Goal: Information Seeking & Learning: Learn about a topic

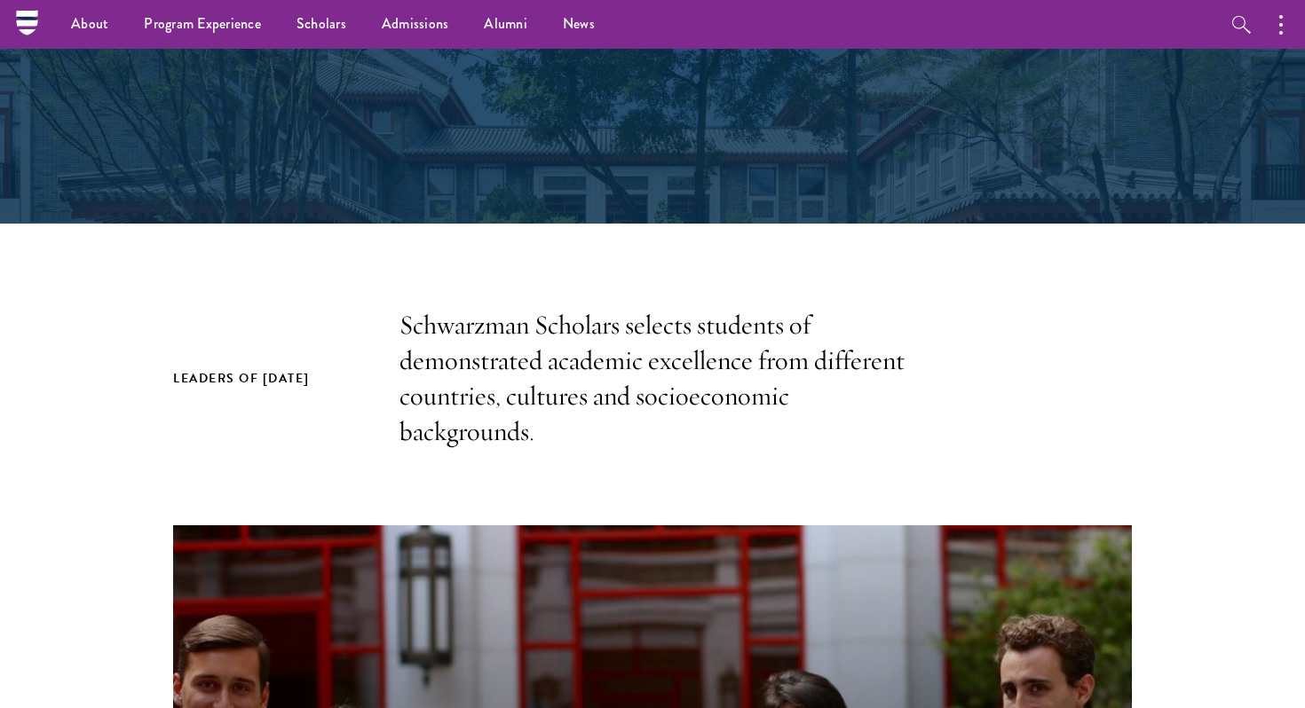
scroll to position [322, 0]
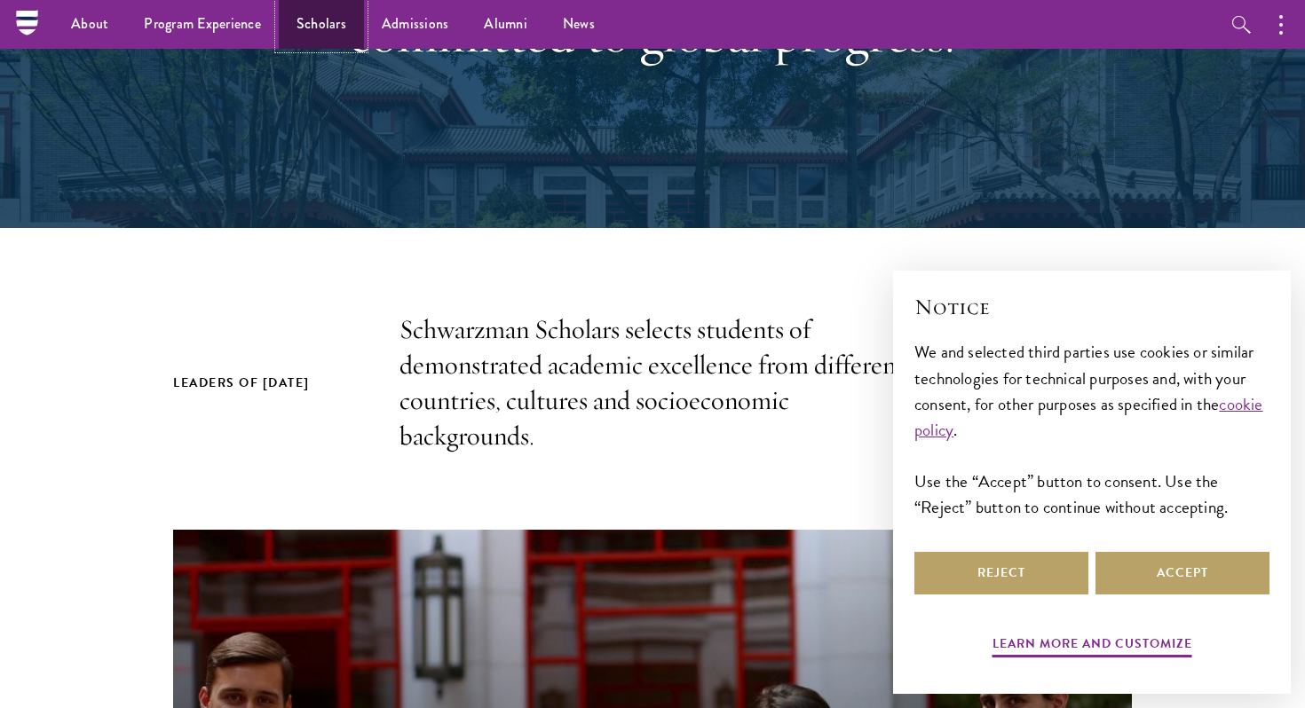
click at [328, 17] on link "Scholars" at bounding box center [321, 24] width 85 height 49
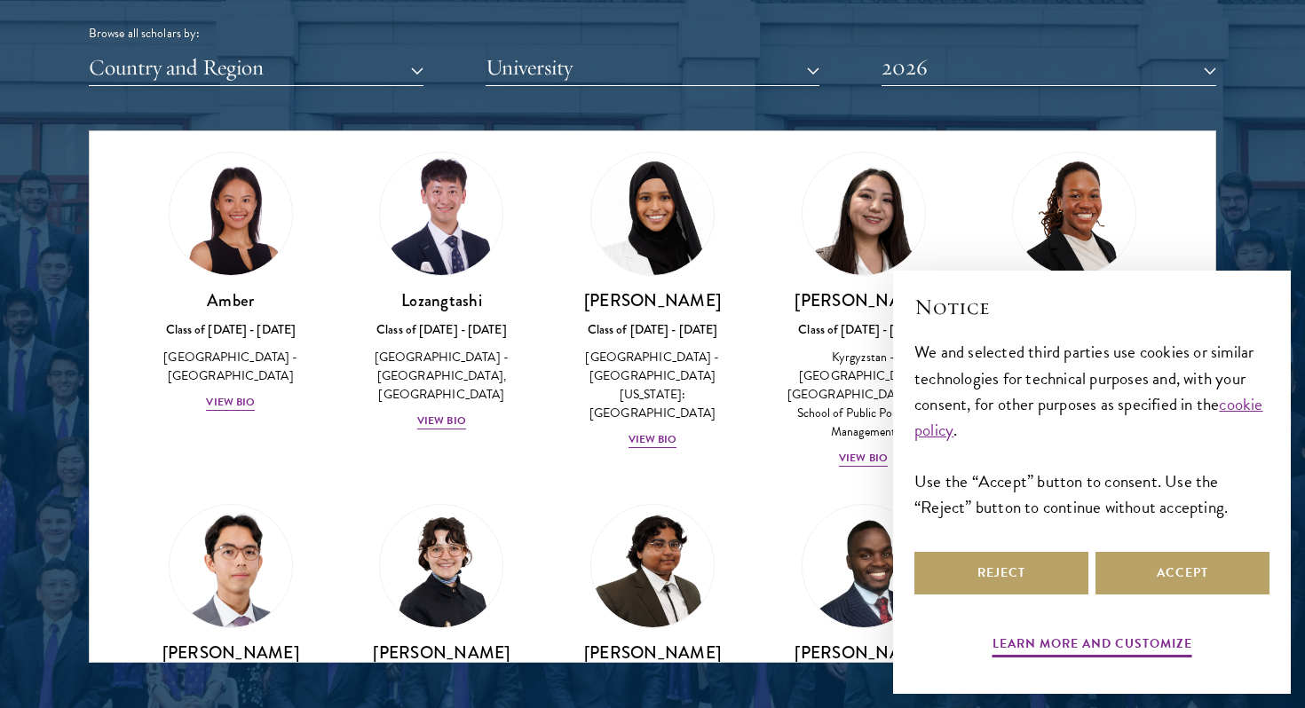
scroll to position [54, 0]
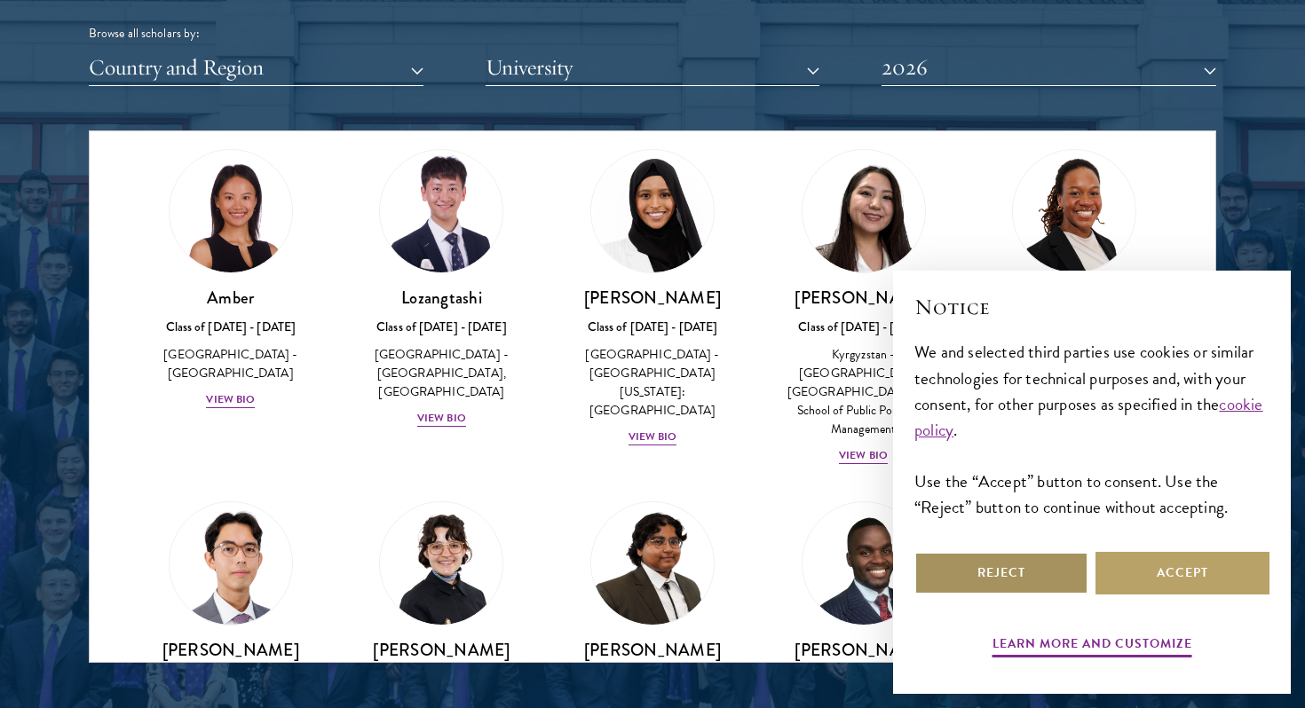
click at [1040, 584] on button "Reject" at bounding box center [1001, 573] width 174 height 43
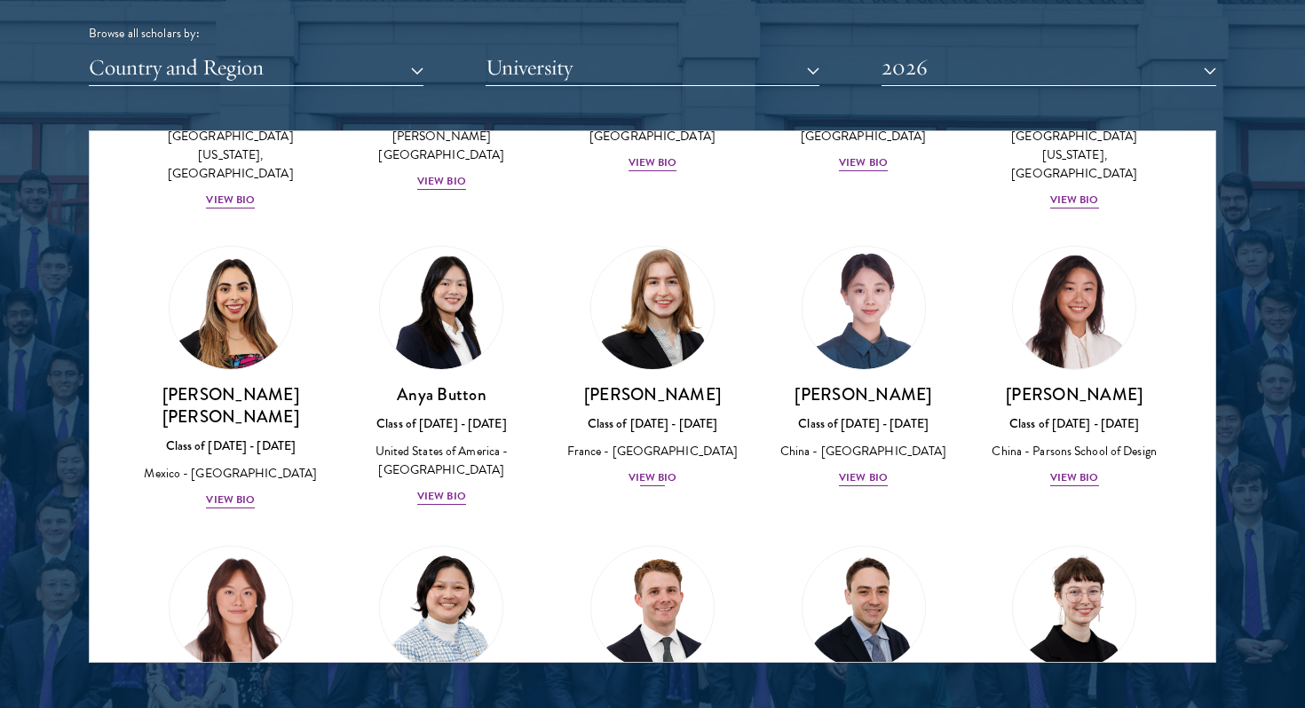
scroll to position [1310, 0]
click at [656, 470] on div "View Bio" at bounding box center [652, 478] width 49 height 17
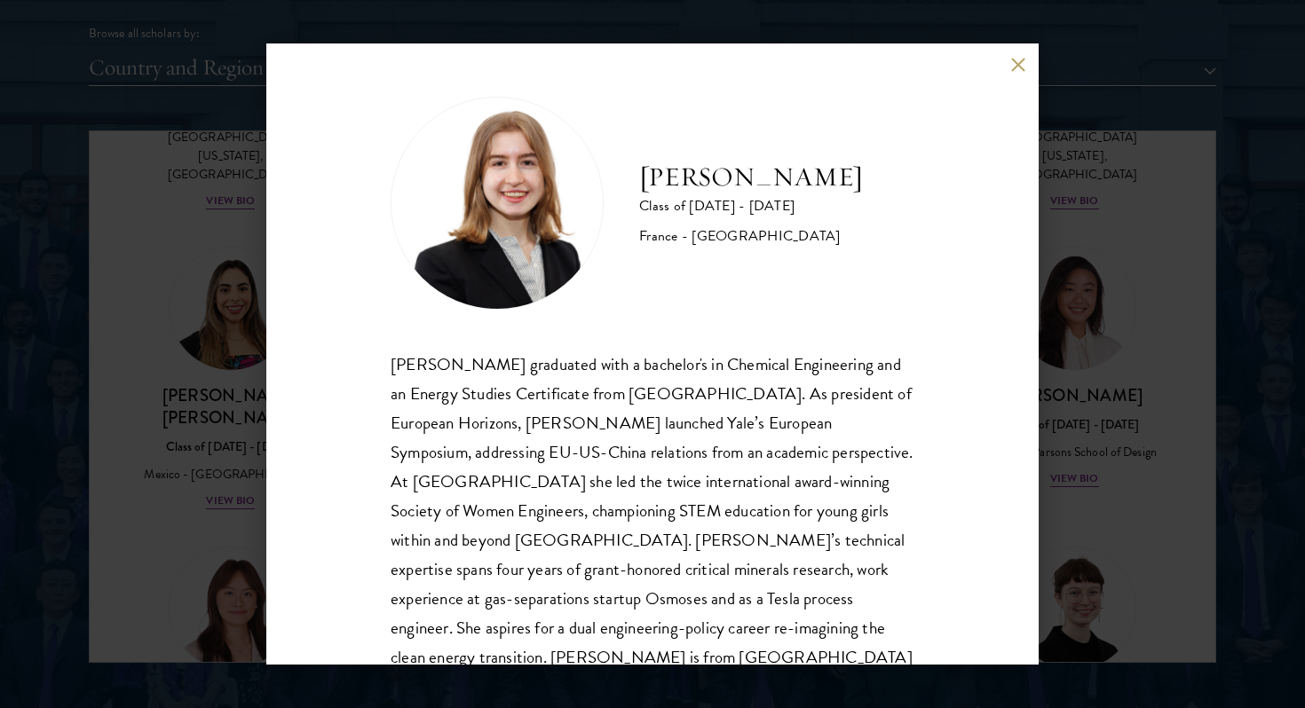
scroll to position [60, 0]
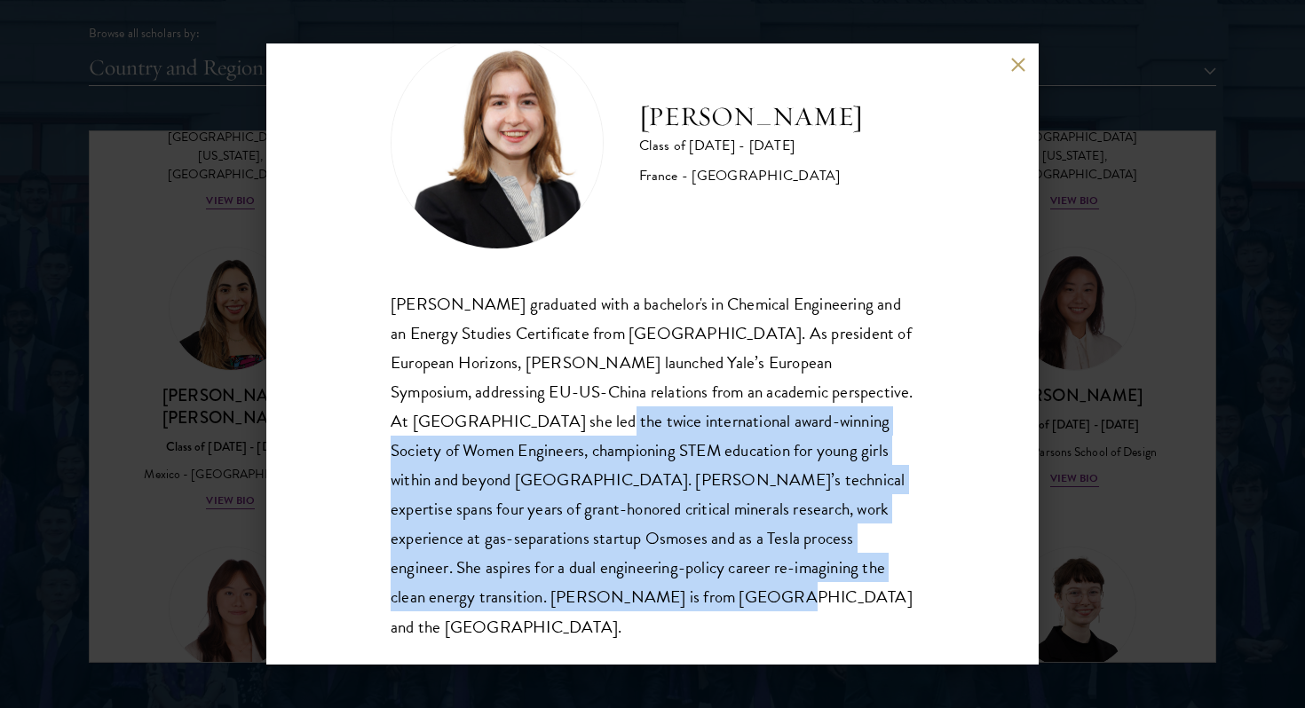
drag, startPoint x: 480, startPoint y: 424, endPoint x: 669, endPoint y: 585, distance: 248.1
click at [669, 585] on div "[PERSON_NAME] graduated with a bachelor's in Chemical Engineering and an Energy…" at bounding box center [652, 465] width 524 height 352
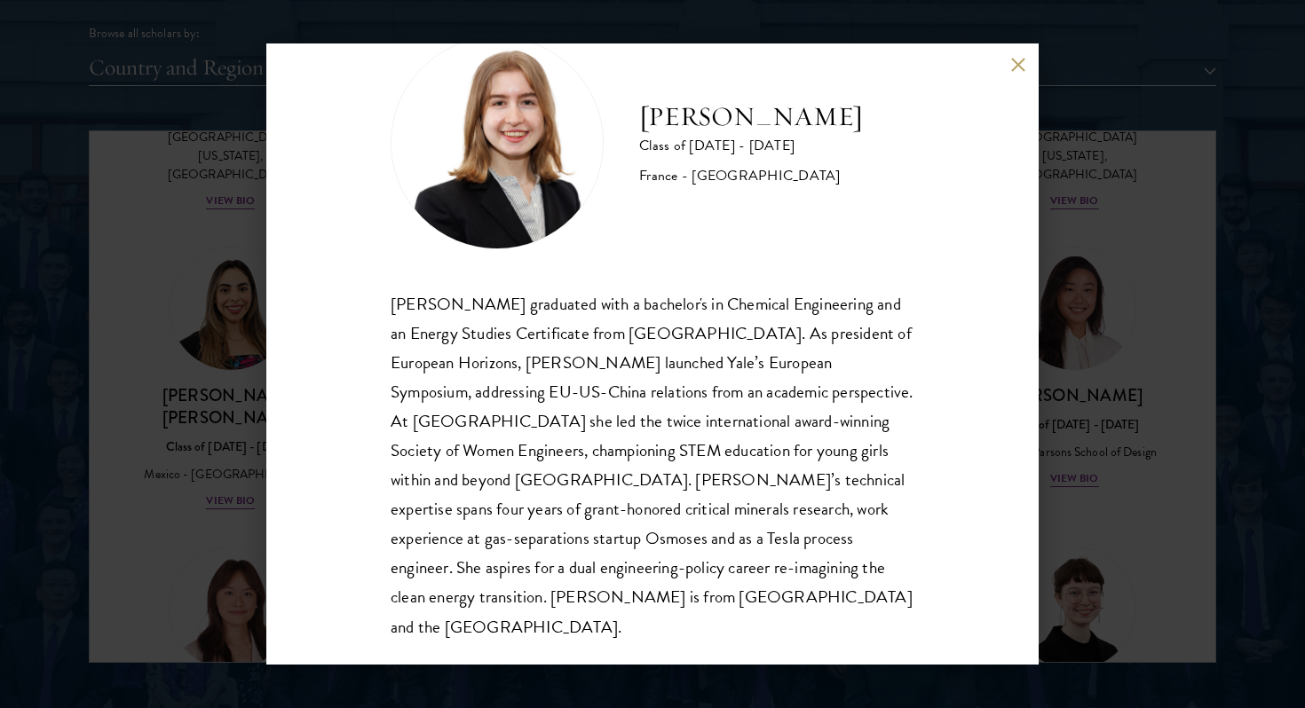
click at [1150, 375] on div "[PERSON_NAME] Class of [DATE] - [DATE] [GEOGRAPHIC_DATA] - [GEOGRAPHIC_DATA] [P…" at bounding box center [652, 354] width 1305 height 708
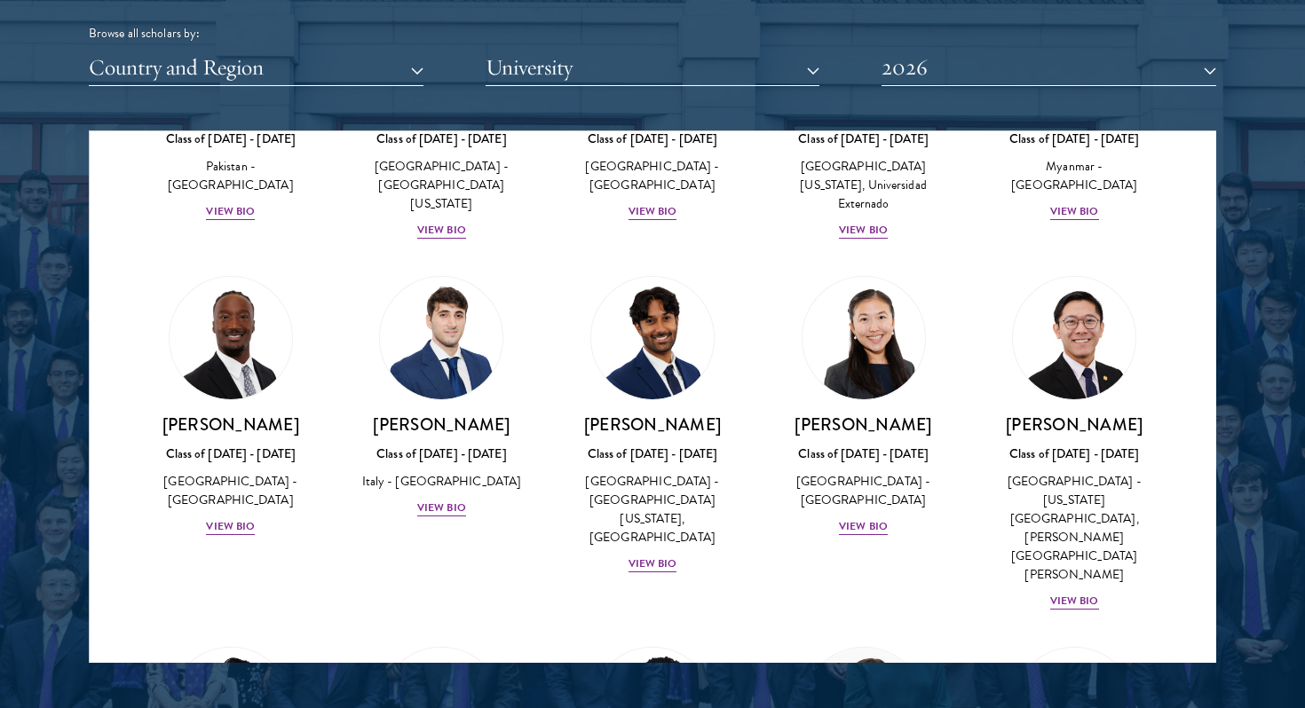
scroll to position [6305, 0]
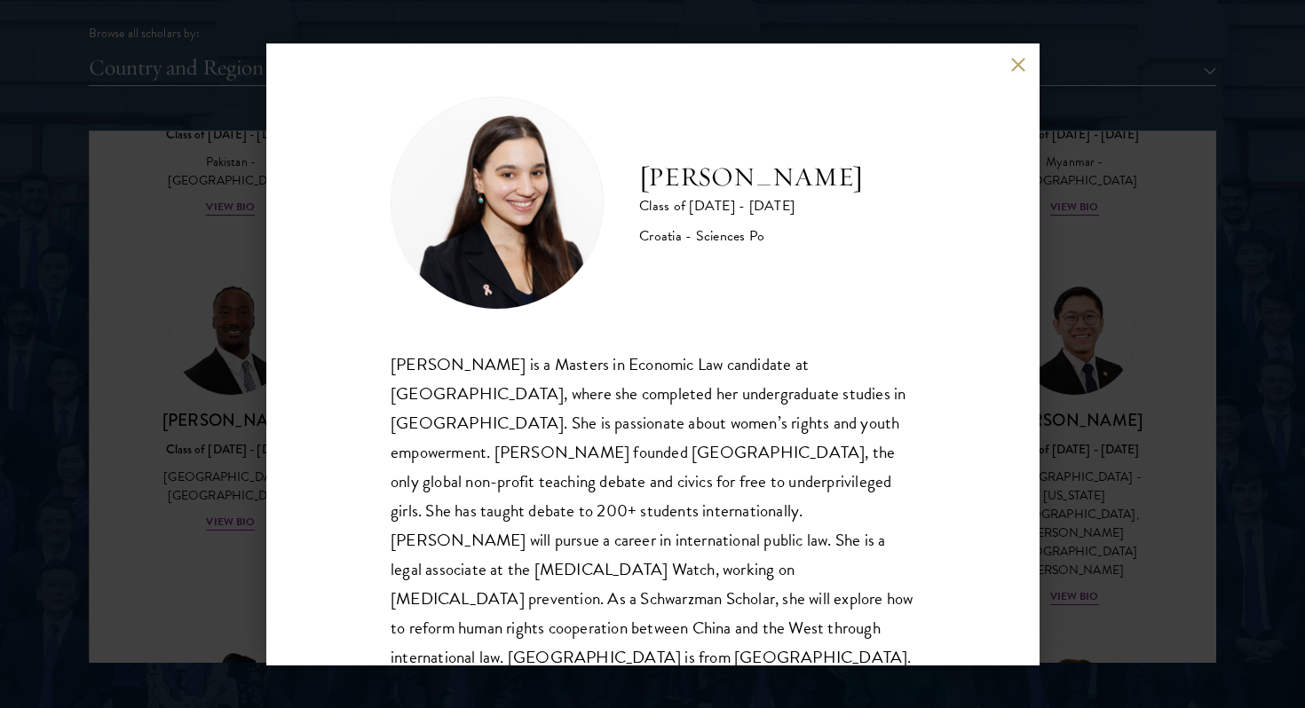
scroll to position [2, 0]
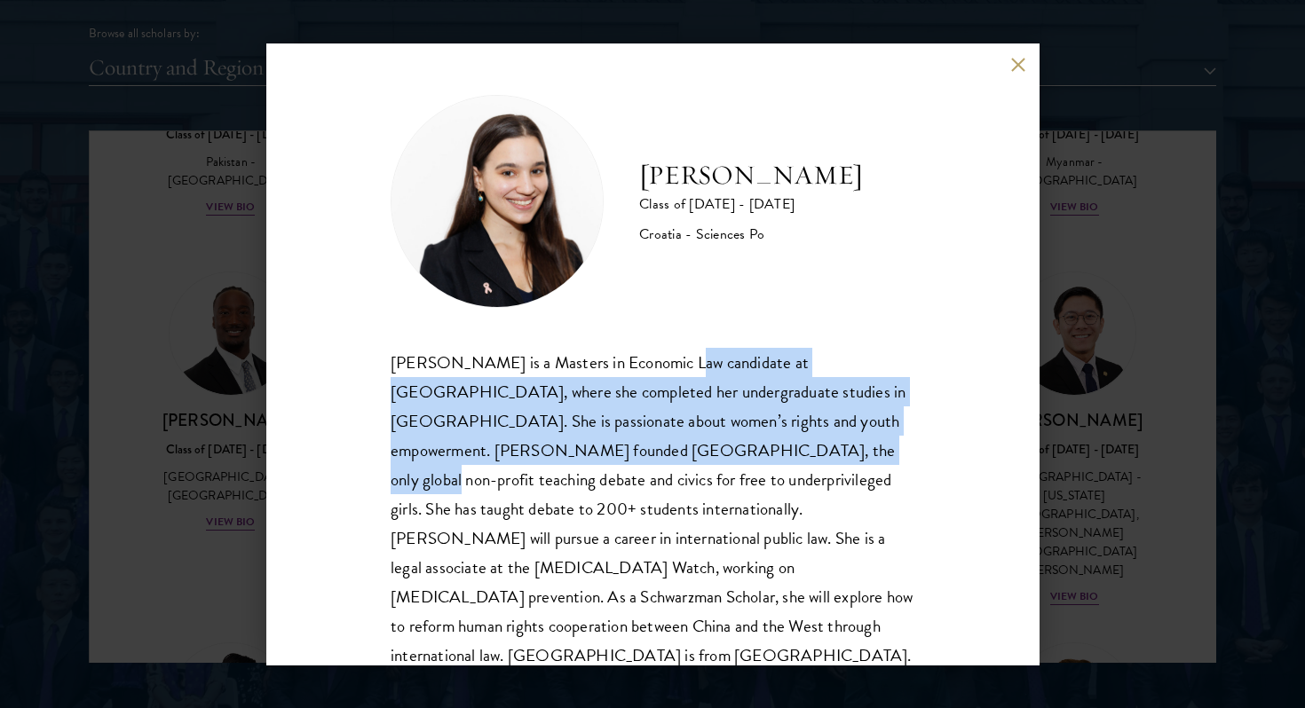
drag, startPoint x: 665, startPoint y: 367, endPoint x: 668, endPoint y: 457, distance: 90.6
click at [668, 456] on div "[PERSON_NAME] is a Masters in Economic Law candidate at [GEOGRAPHIC_DATA], wher…" at bounding box center [652, 509] width 524 height 323
click at [668, 457] on div "[PERSON_NAME] is a Masters in Economic Law candidate at [GEOGRAPHIC_DATA], wher…" at bounding box center [652, 509] width 524 height 323
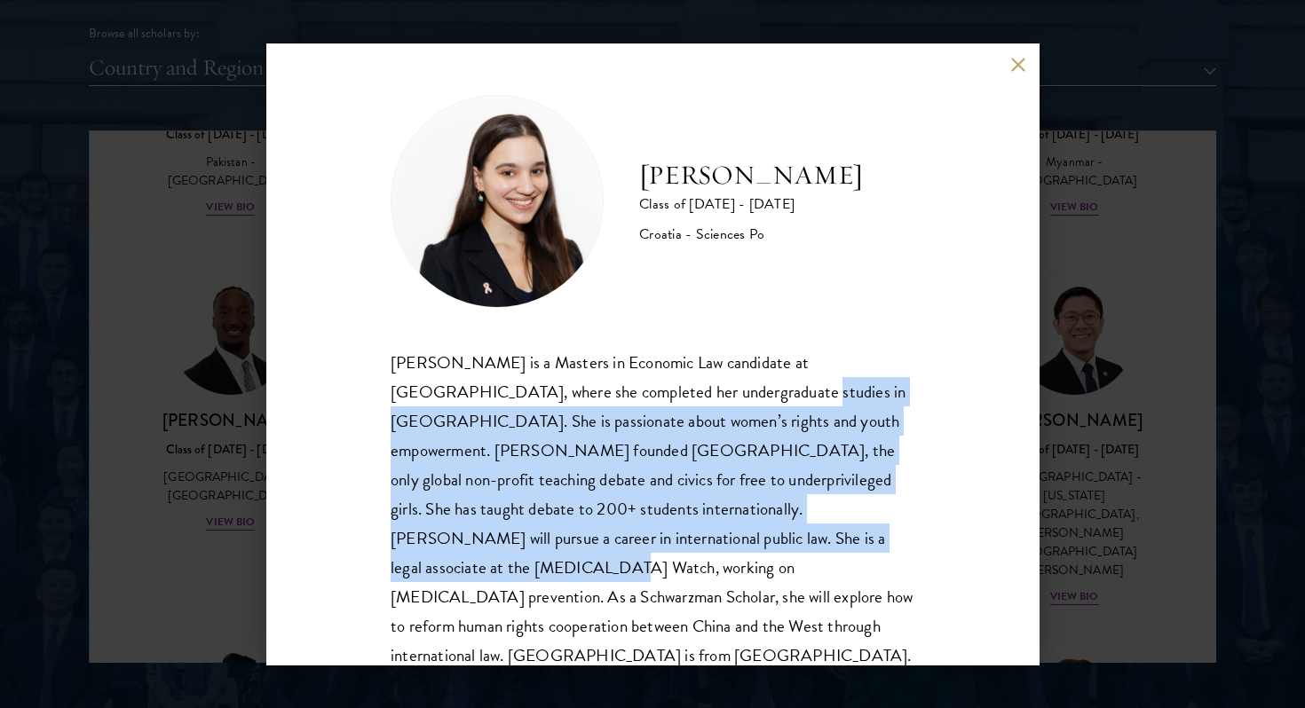
drag, startPoint x: 673, startPoint y: 533, endPoint x: 647, endPoint y: 398, distance: 138.2
click at [647, 398] on div "[PERSON_NAME] is a Masters in Economic Law candidate at [GEOGRAPHIC_DATA], wher…" at bounding box center [652, 509] width 524 height 323
drag, startPoint x: 651, startPoint y: 396, endPoint x: 928, endPoint y: 516, distance: 301.7
click at [928, 516] on div "[PERSON_NAME] Class of [DATE] - [DATE] Croatia - Sciences Po [PERSON_NAME] is a…" at bounding box center [652, 353] width 772 height 621
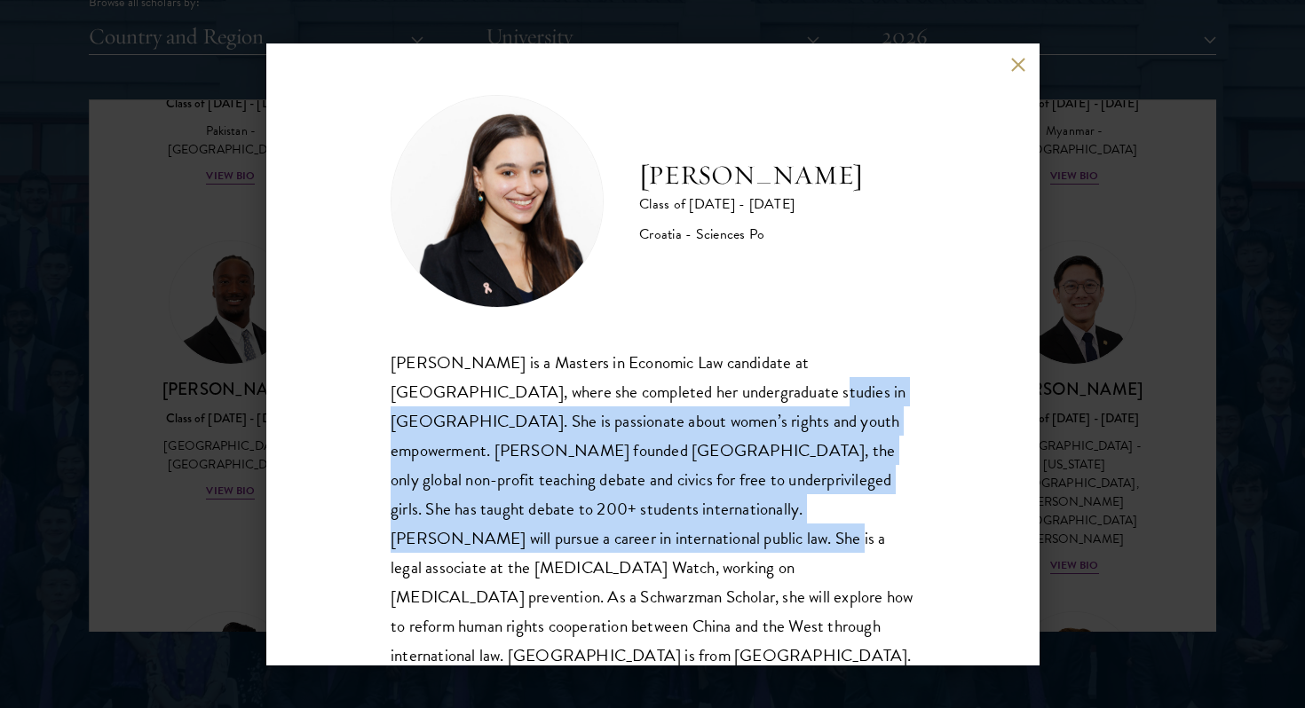
scroll to position [0, 0]
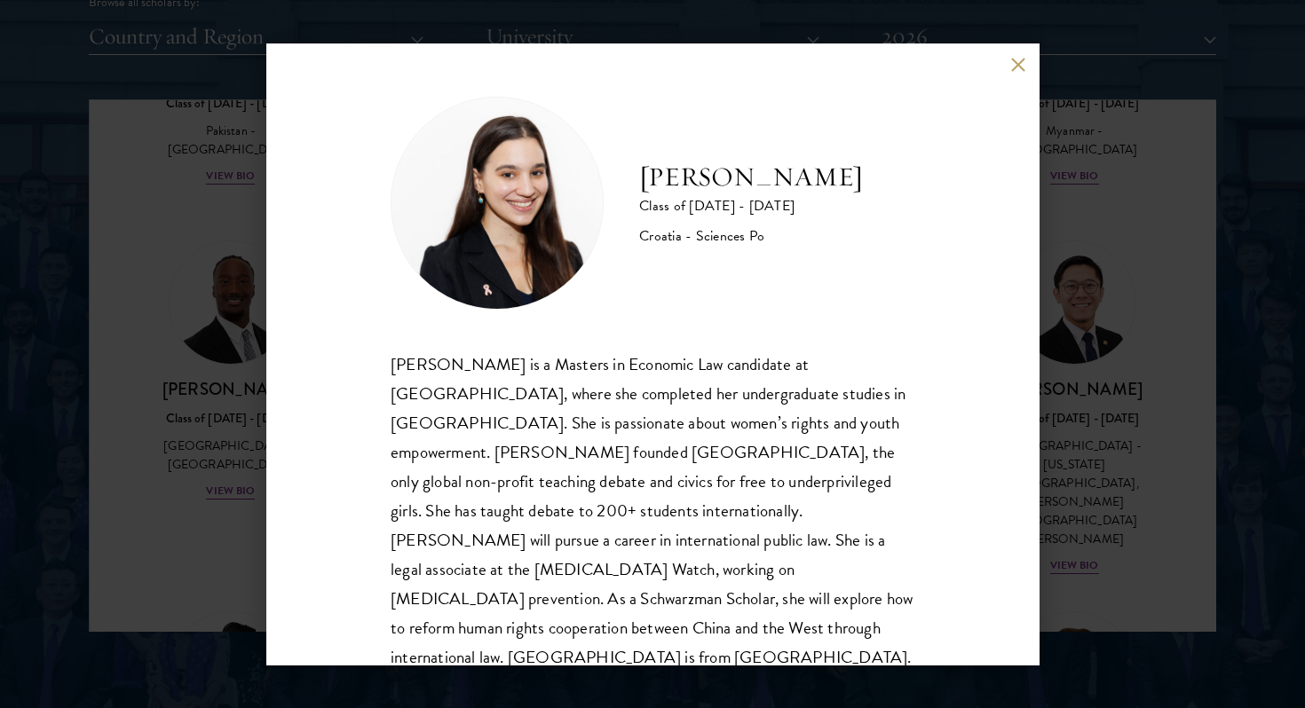
click at [1124, 428] on div "[PERSON_NAME] Class of [DATE] - [DATE] Croatia - Sciences Po [PERSON_NAME] is a…" at bounding box center [652, 354] width 1305 height 708
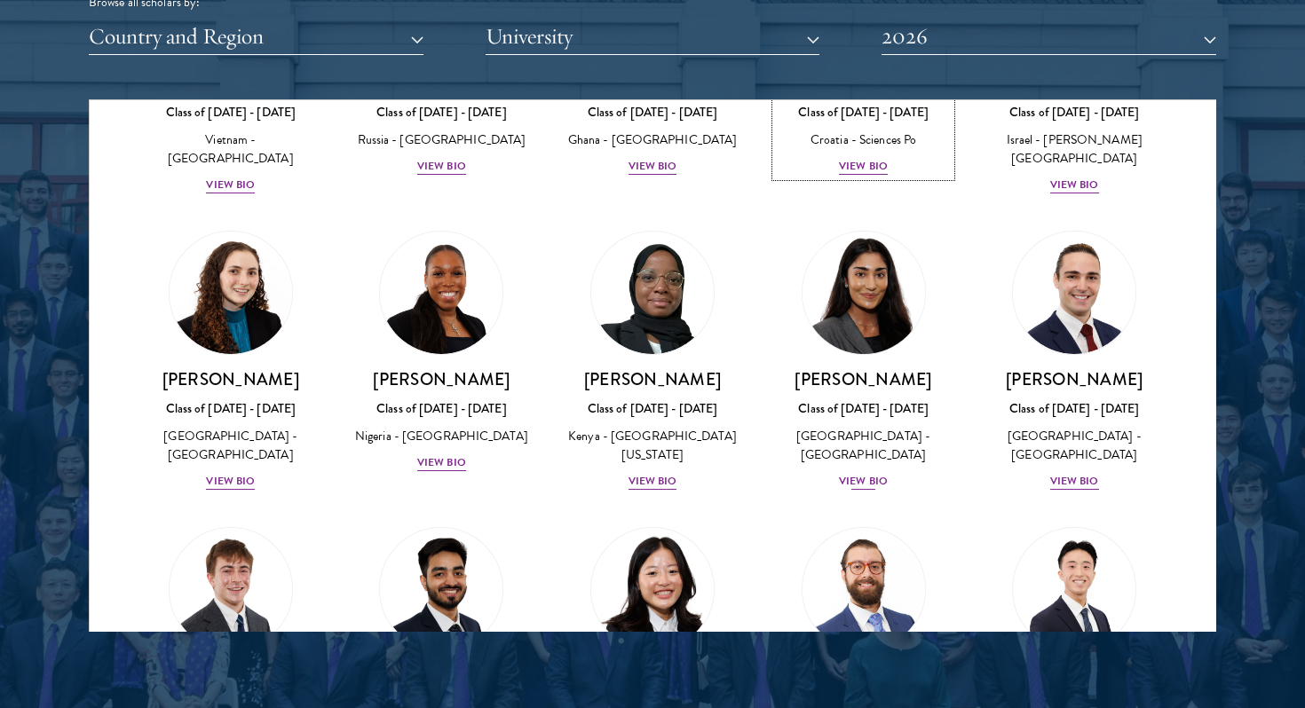
scroll to position [7037, 0]
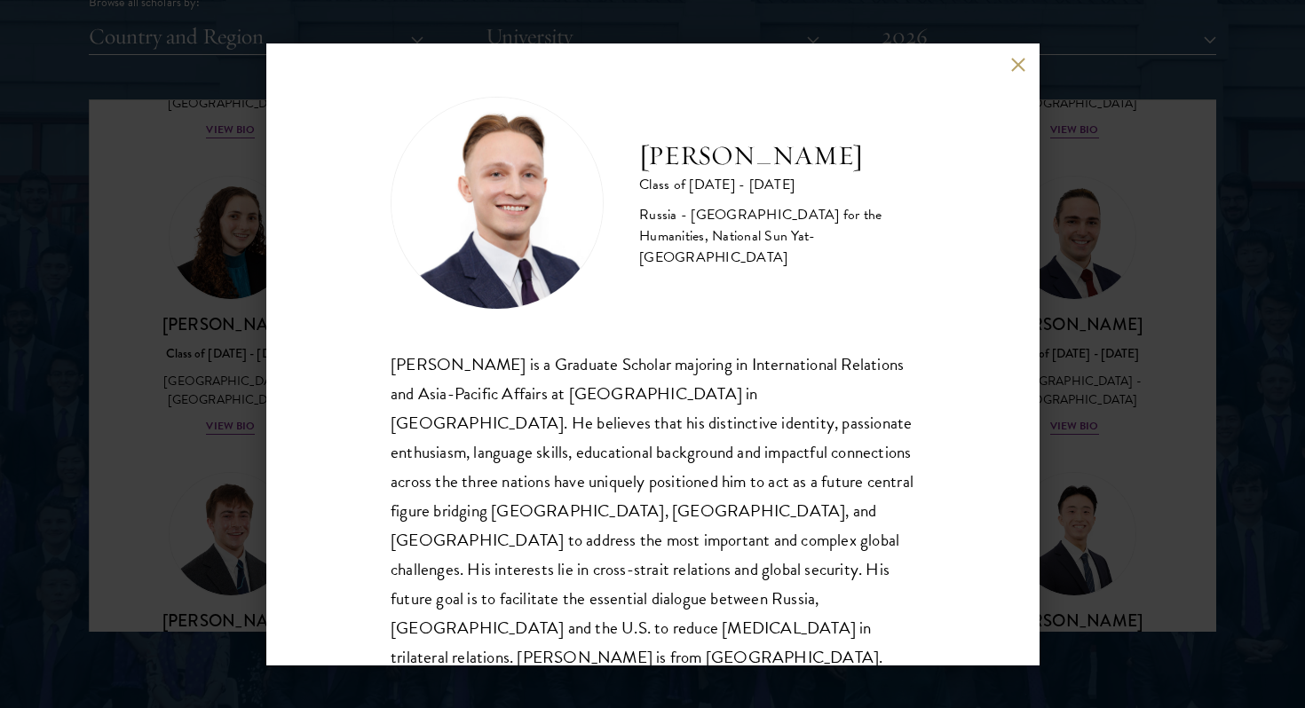
scroll to position [2, 0]
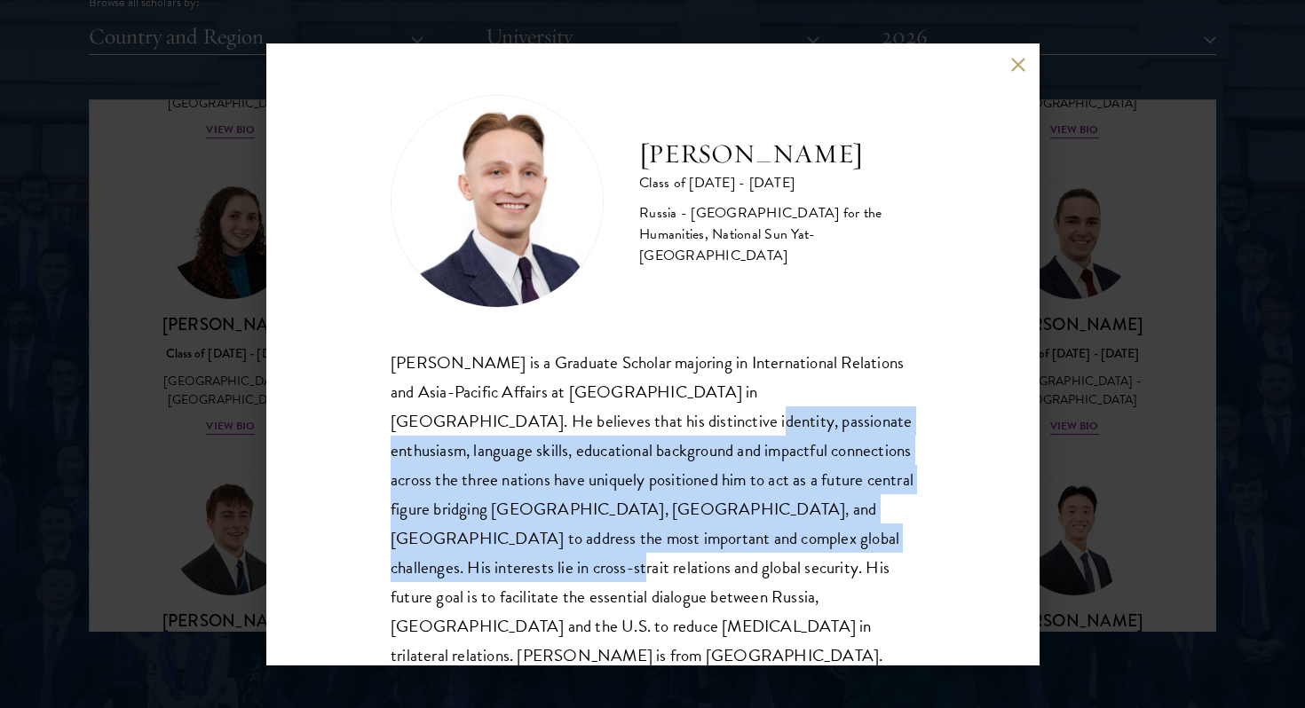
drag, startPoint x: 511, startPoint y: 416, endPoint x: 698, endPoint y: 538, distance: 223.3
click at [698, 538] on div "[PERSON_NAME] is a Graduate Scholar majoring in International Relations and Asi…" at bounding box center [652, 509] width 524 height 323
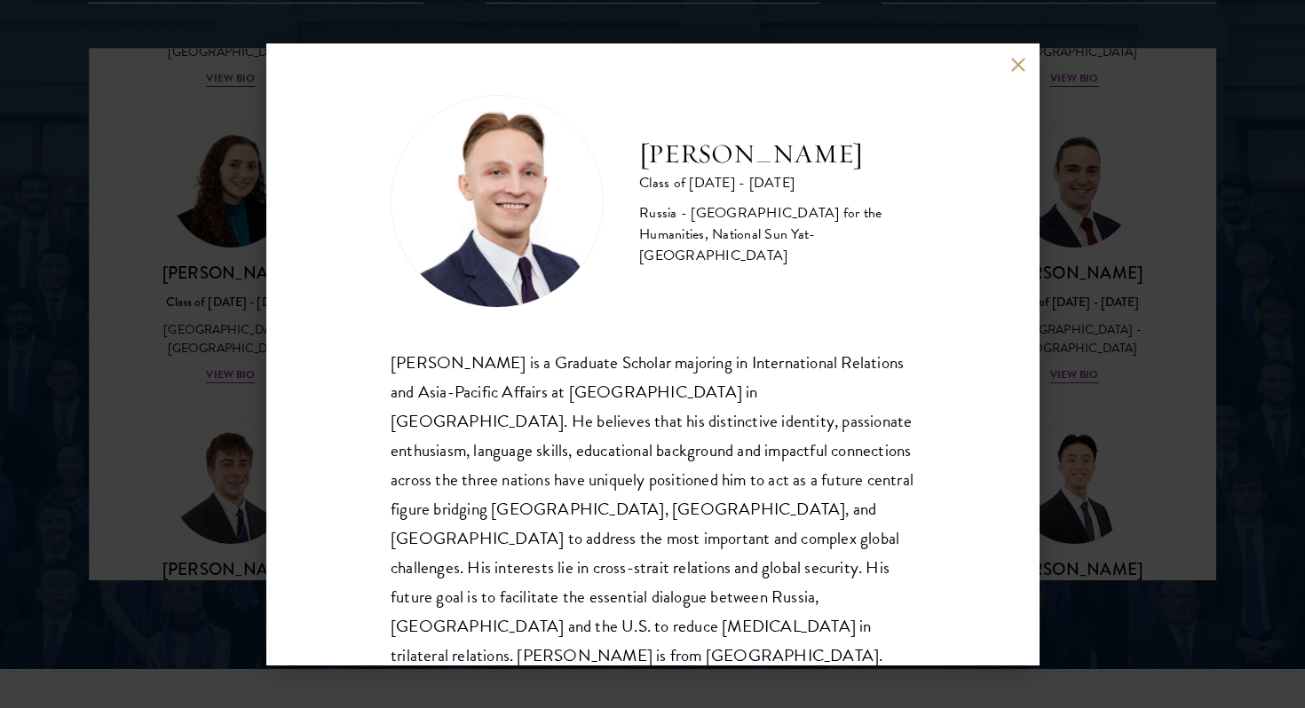
click at [1065, 400] on div "[PERSON_NAME] Class of [DATE] - [DATE] [GEOGRAPHIC_DATA] - [GEOGRAPHIC_DATA] fo…" at bounding box center [652, 354] width 1305 height 708
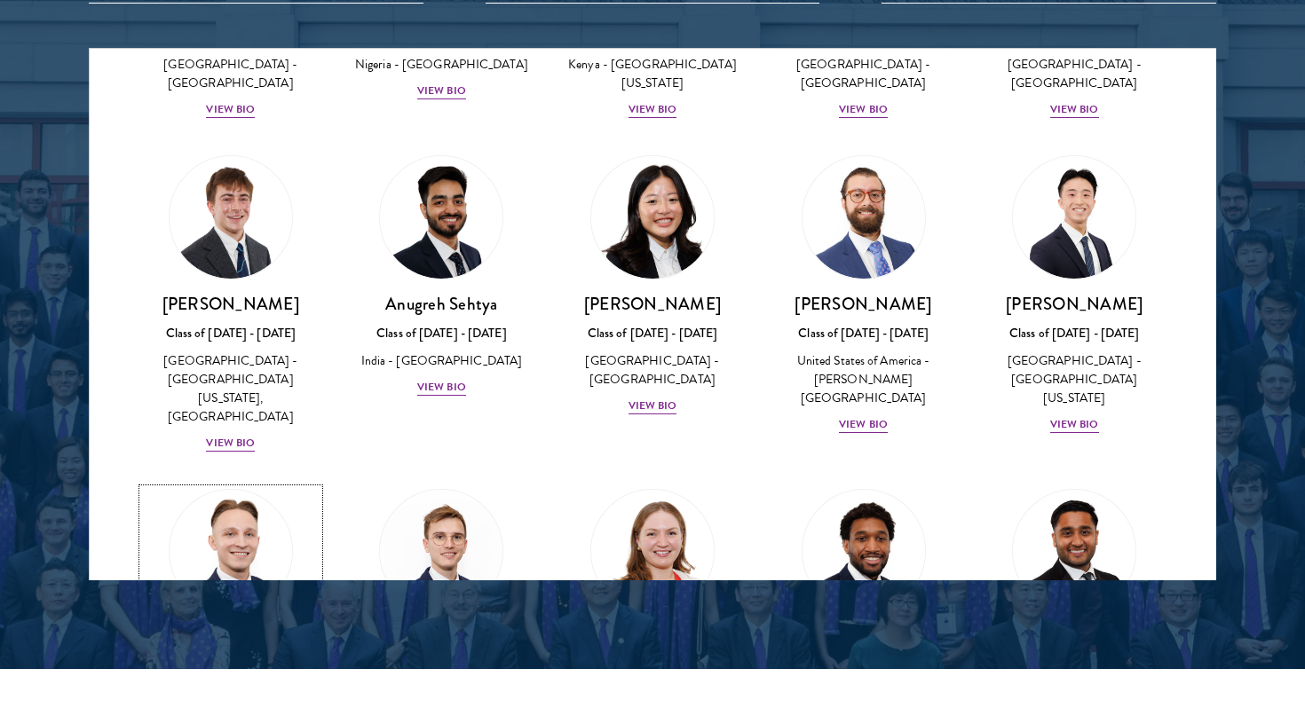
scroll to position [7317, 0]
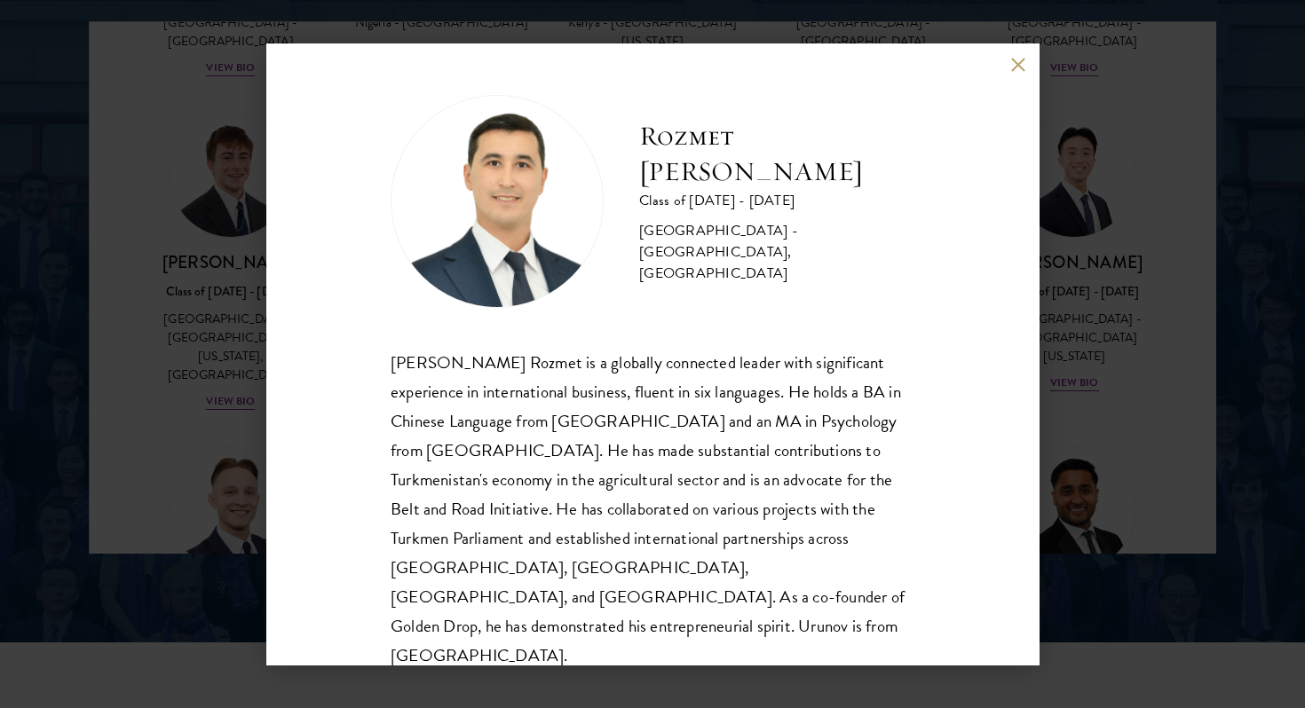
scroll to position [2357, 0]
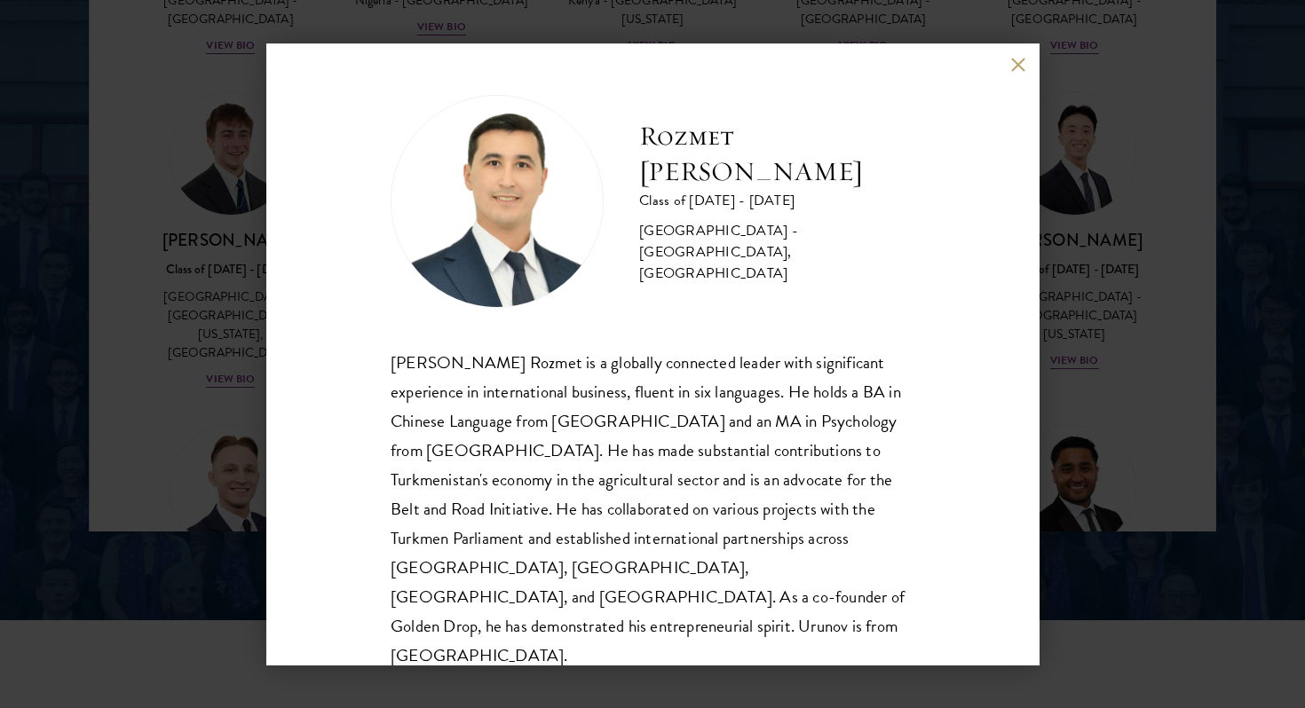
click at [1017, 55] on div "Rozmet Urunov Class of [DATE] - [DATE] [GEOGRAPHIC_DATA] - [GEOGRAPHIC_DATA], […" at bounding box center [652, 353] width 772 height 621
click at [1016, 66] on button at bounding box center [1017, 64] width 15 height 15
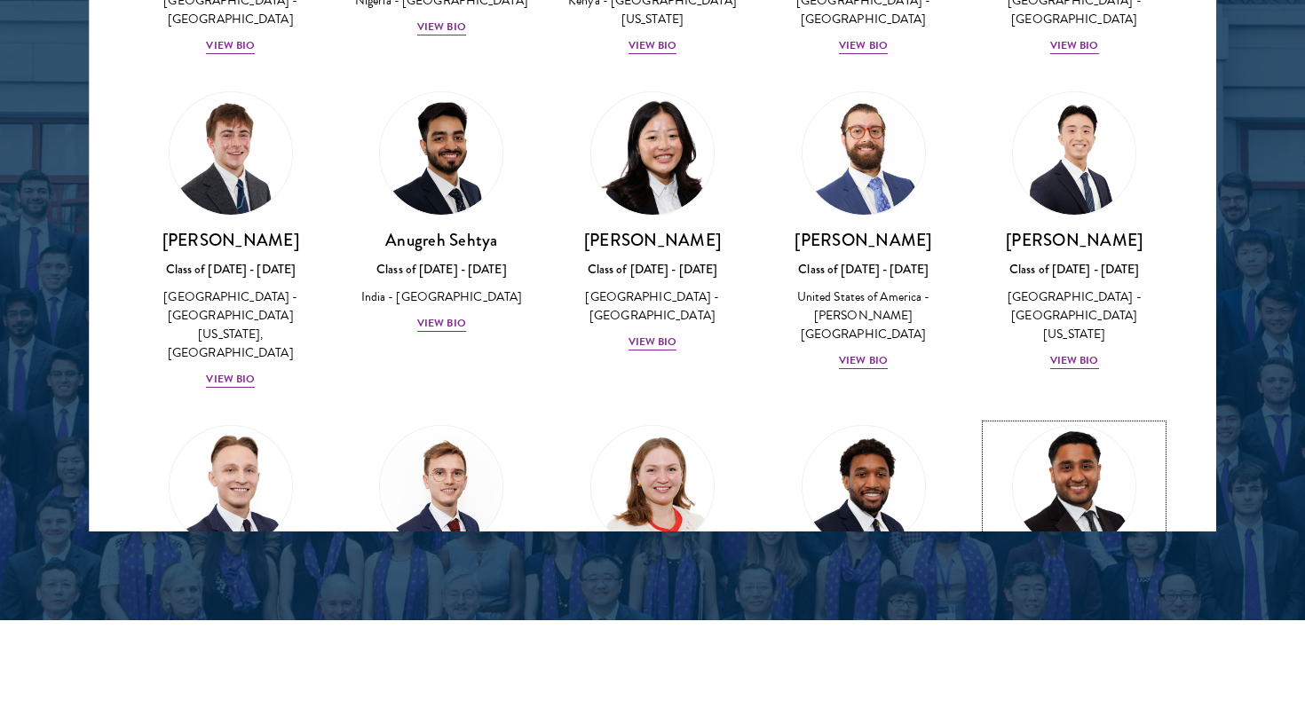
click at [1011, 594] on div "Class of [DATE] - [DATE]" at bounding box center [1074, 603] width 176 height 19
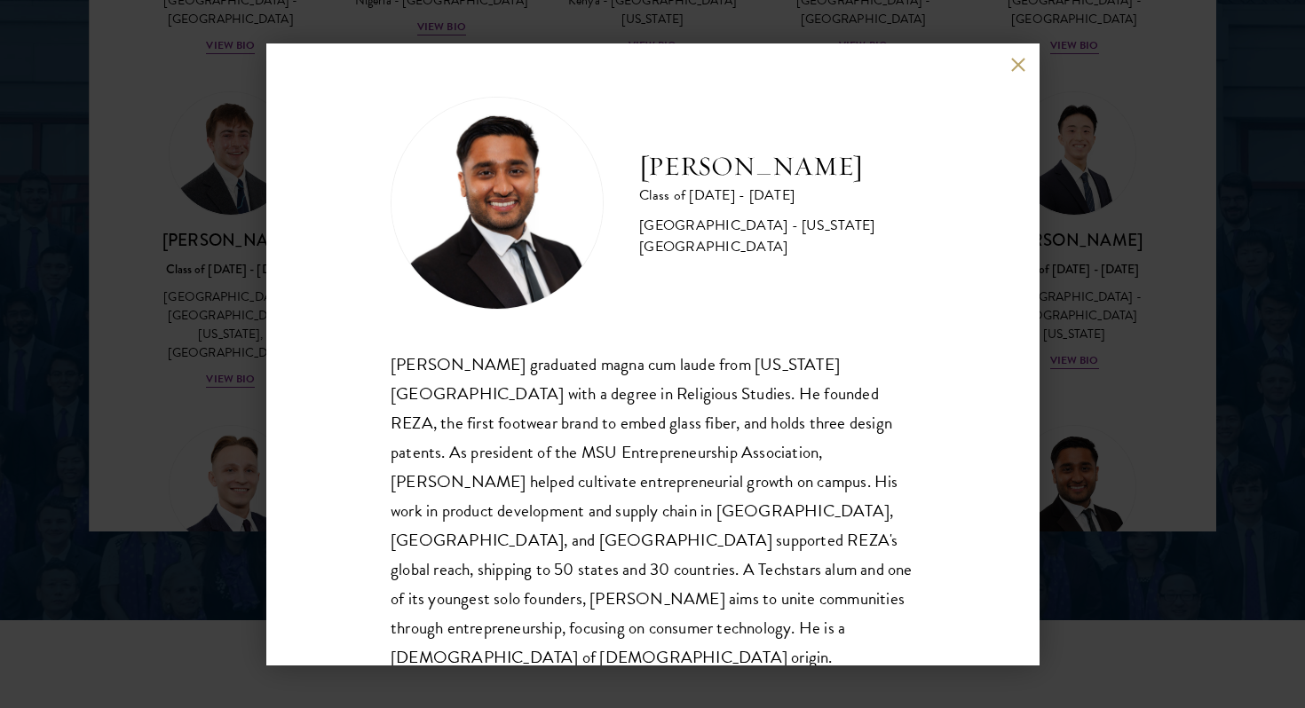
click at [1021, 67] on button at bounding box center [1017, 64] width 15 height 15
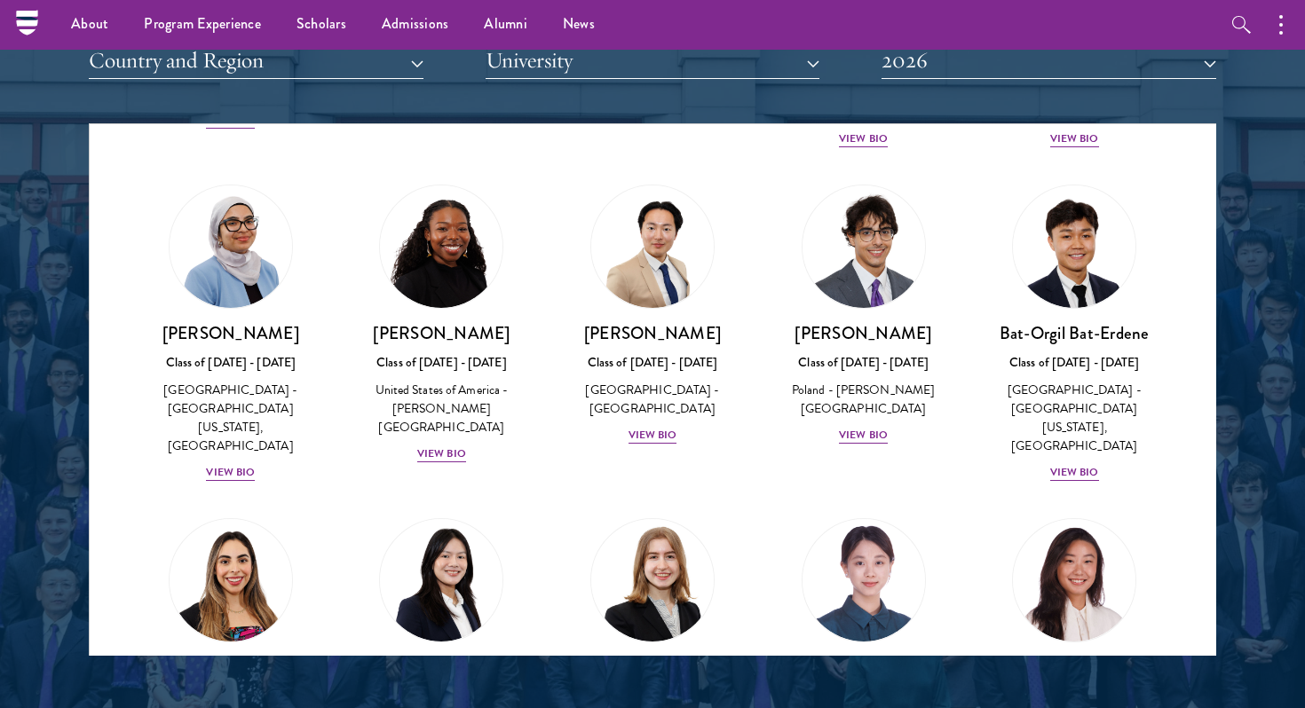
scroll to position [1018, 0]
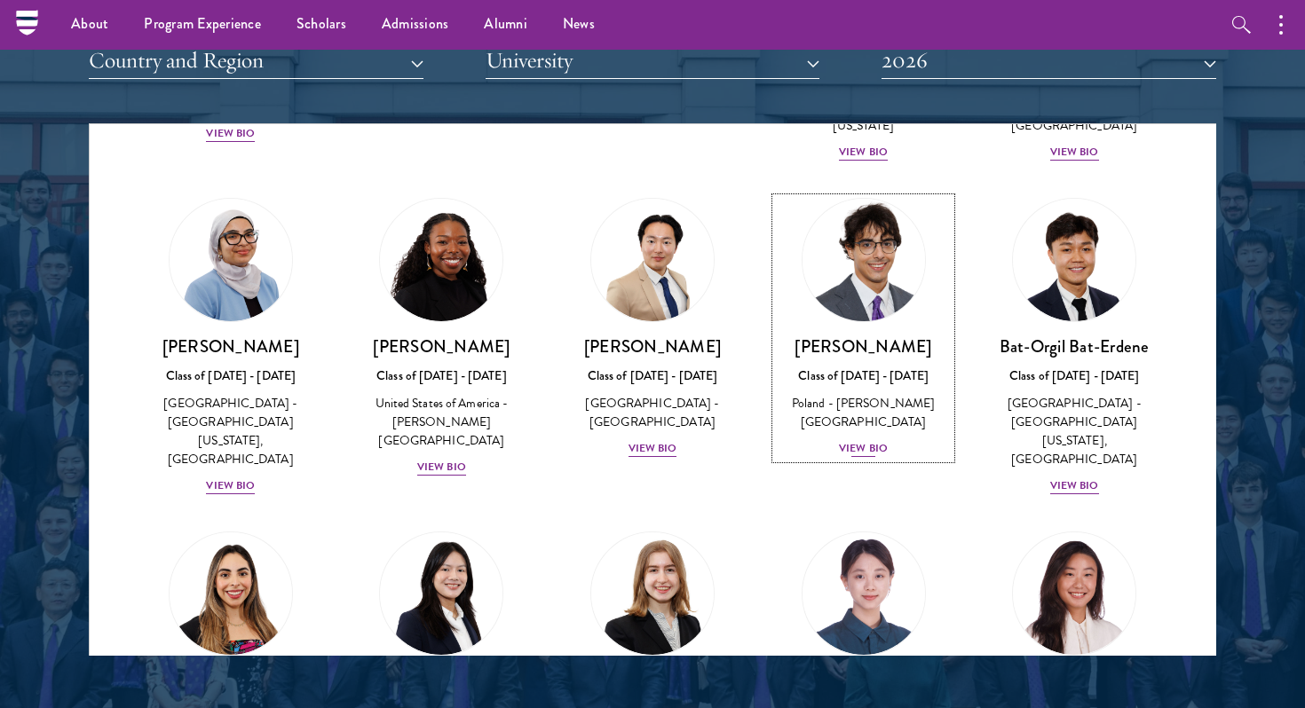
click at [872, 440] on div "View Bio" at bounding box center [863, 448] width 49 height 17
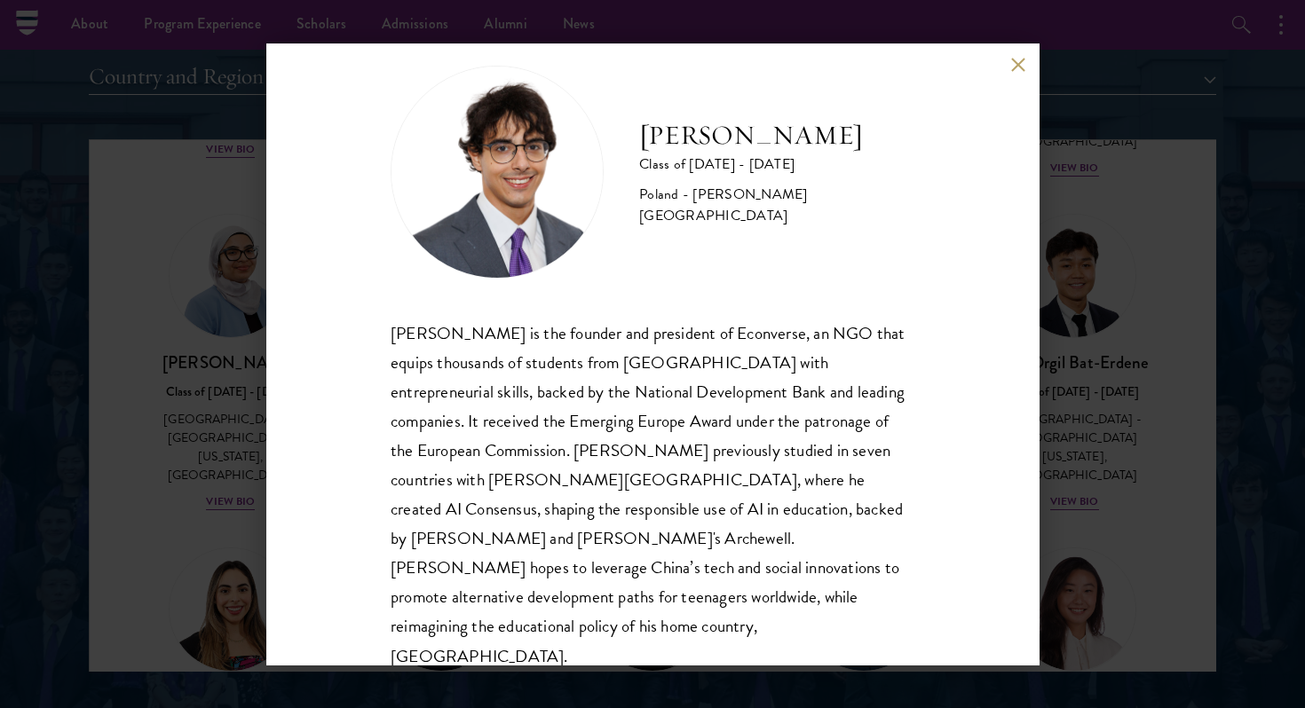
scroll to position [2208, 0]
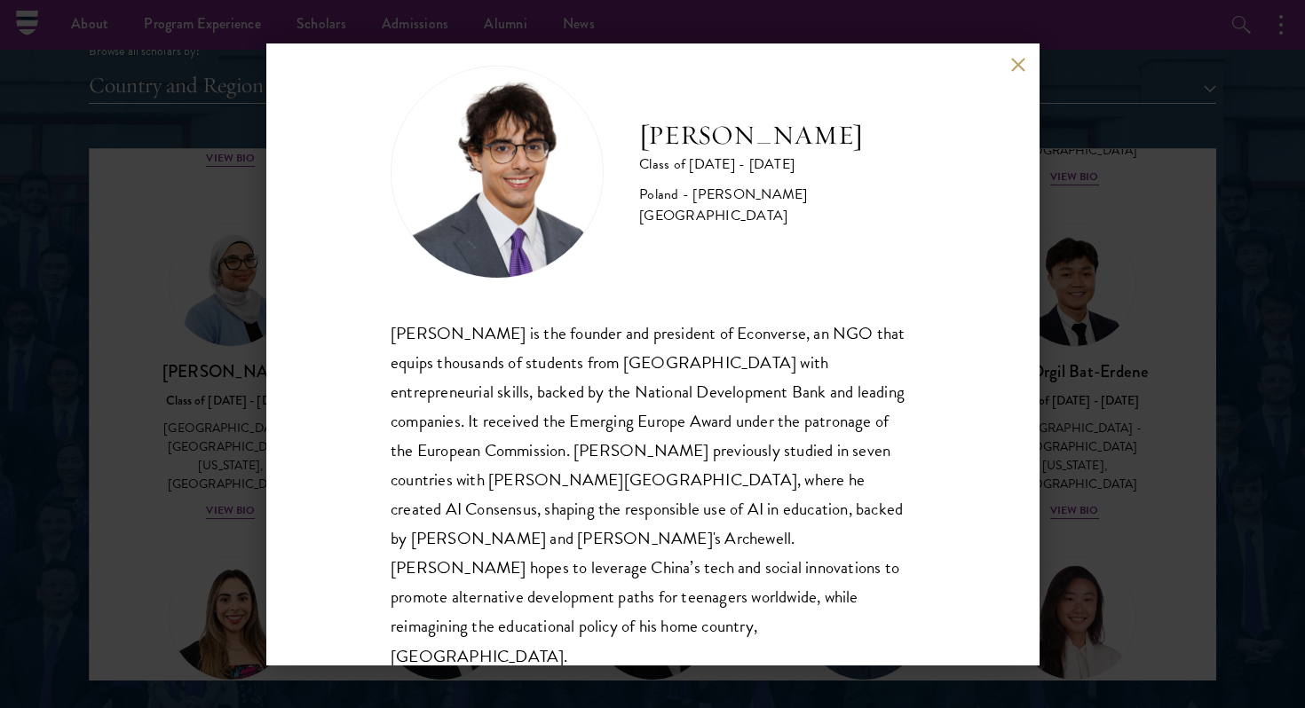
click at [1144, 280] on div "[PERSON_NAME] Class of [DATE] - [DATE] [GEOGRAPHIC_DATA] - [PERSON_NAME][GEOGRA…" at bounding box center [652, 354] width 1305 height 708
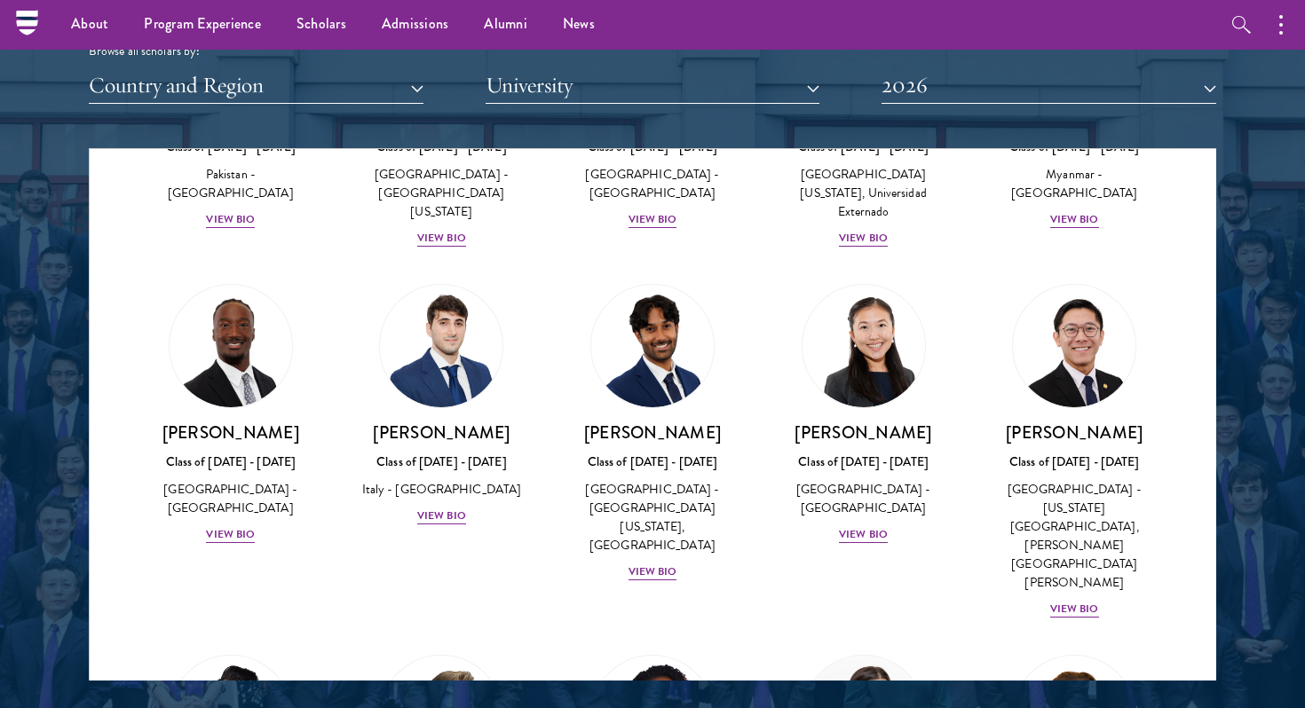
scroll to position [6288, 0]
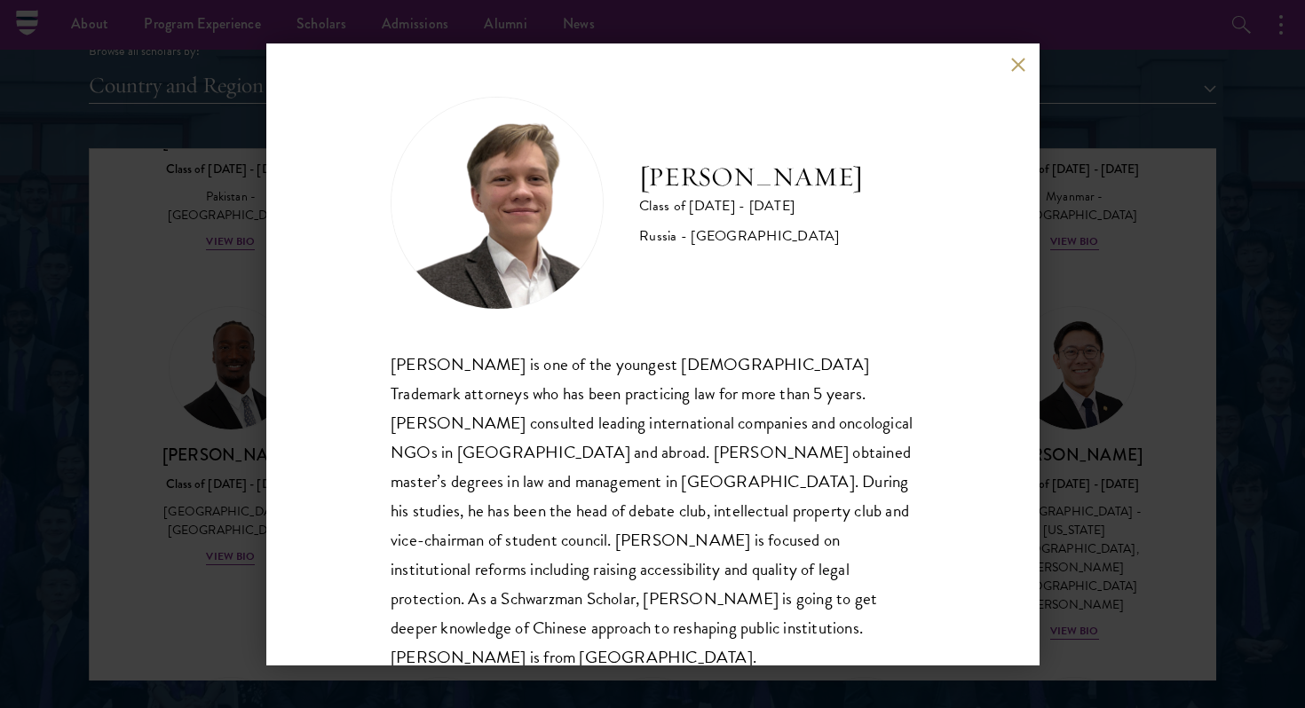
scroll to position [2, 0]
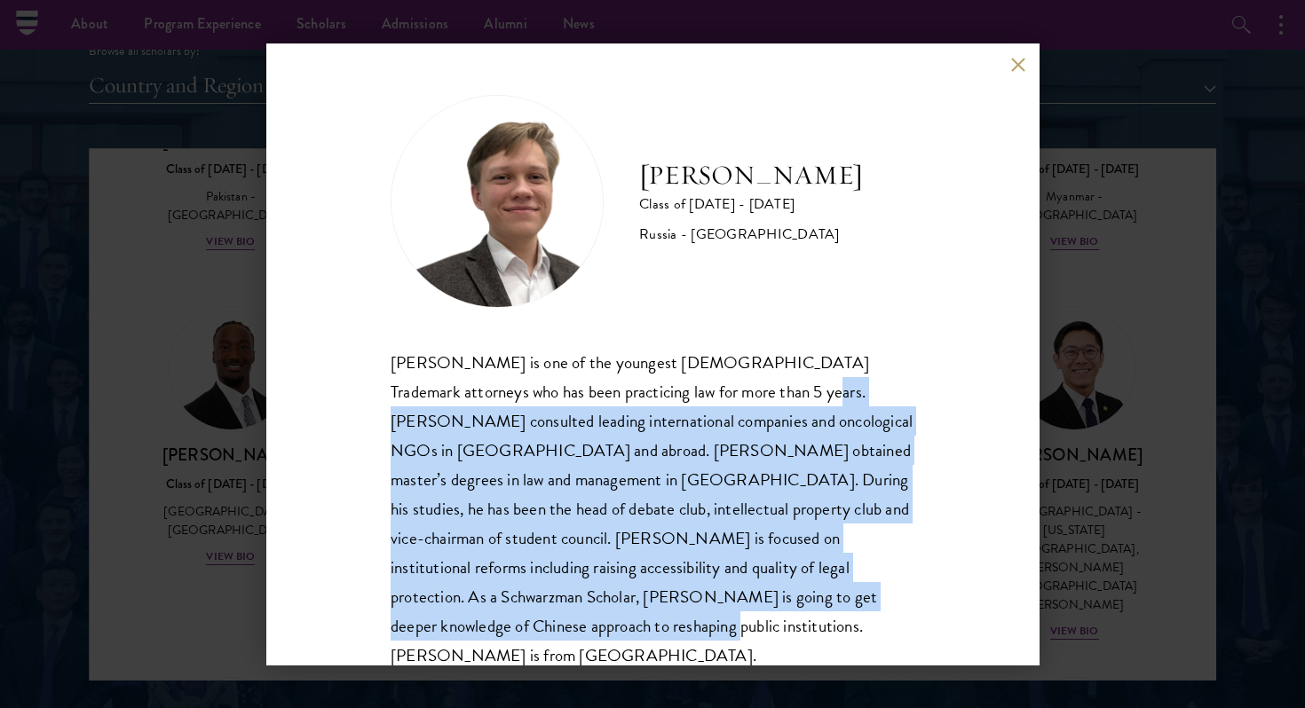
drag, startPoint x: 706, startPoint y: 395, endPoint x: 809, endPoint y: 597, distance: 227.0
click at [809, 597] on div "[PERSON_NAME] is one of the youngest [DEMOGRAPHIC_DATA] Trademark attorneys who…" at bounding box center [652, 509] width 524 height 323
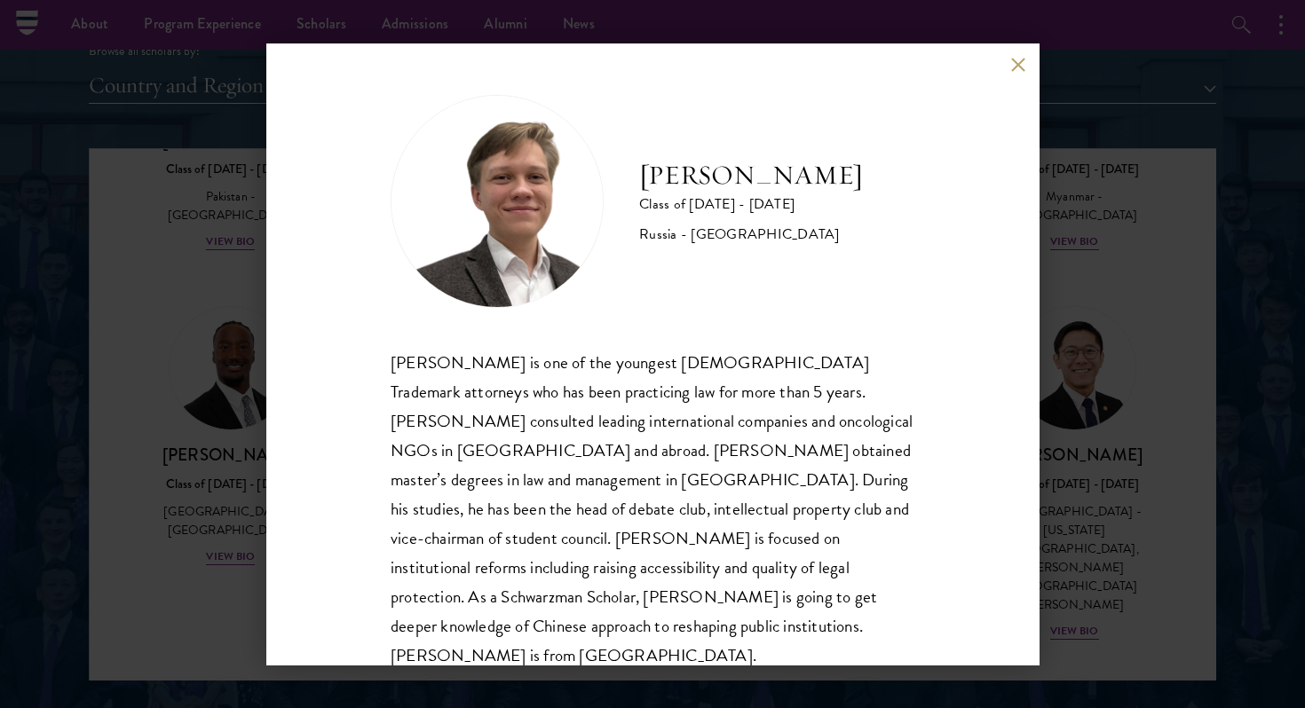
click at [1198, 371] on div "[PERSON_NAME] Class of [DATE] - [DATE] [GEOGRAPHIC_DATA] - [GEOGRAPHIC_DATA] [P…" at bounding box center [652, 354] width 1305 height 708
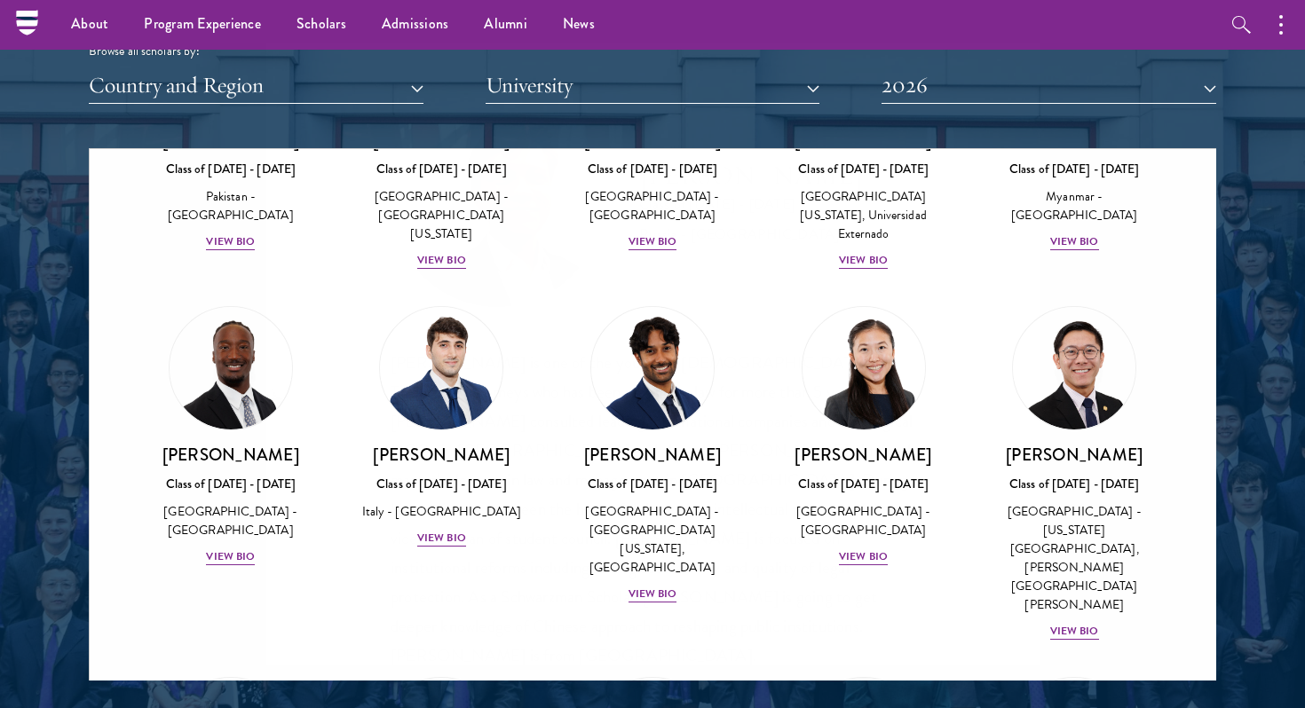
scroll to position [7296, 0]
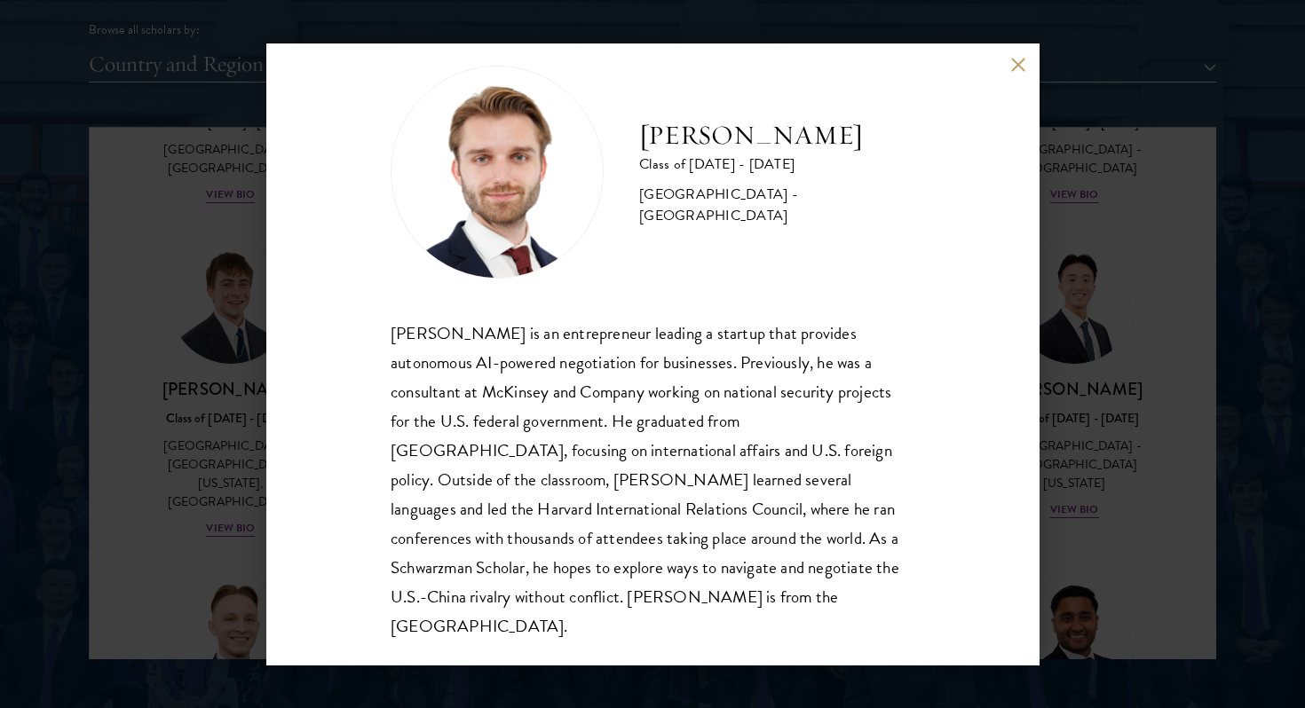
scroll to position [2235, 0]
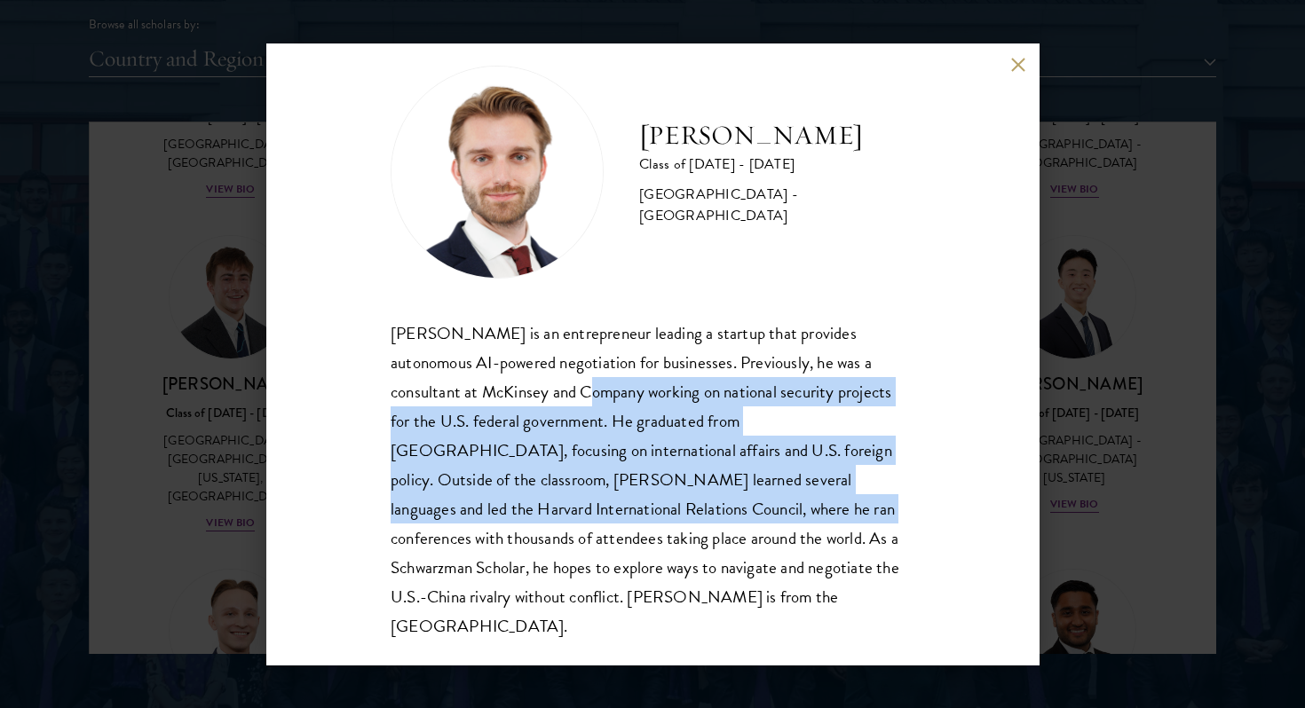
drag, startPoint x: 552, startPoint y: 396, endPoint x: 626, endPoint y: 515, distance: 139.9
click at [626, 515] on div "[PERSON_NAME] is an entrepreneur leading a startup that provides autonomous AI-…" at bounding box center [652, 480] width 524 height 323
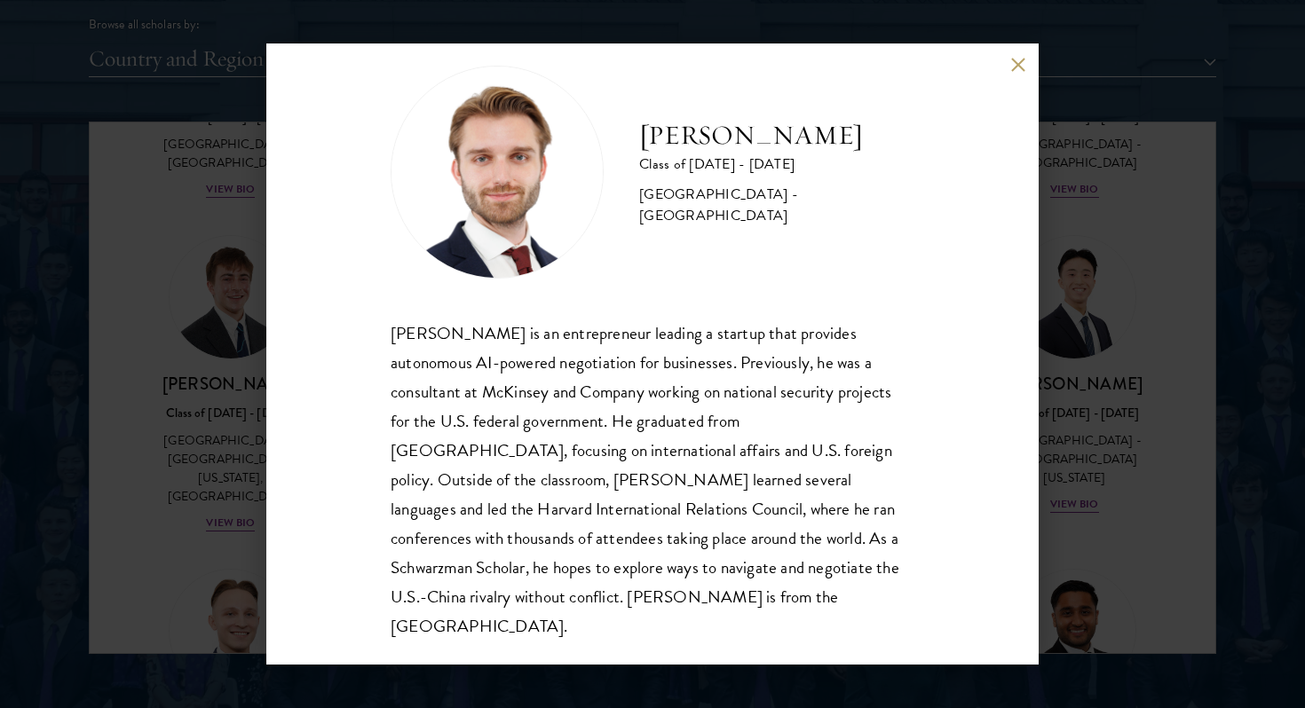
click at [111, 296] on div "[PERSON_NAME] Class of [DATE] - [DATE] [GEOGRAPHIC_DATA] - [GEOGRAPHIC_DATA] [P…" at bounding box center [652, 354] width 1305 height 708
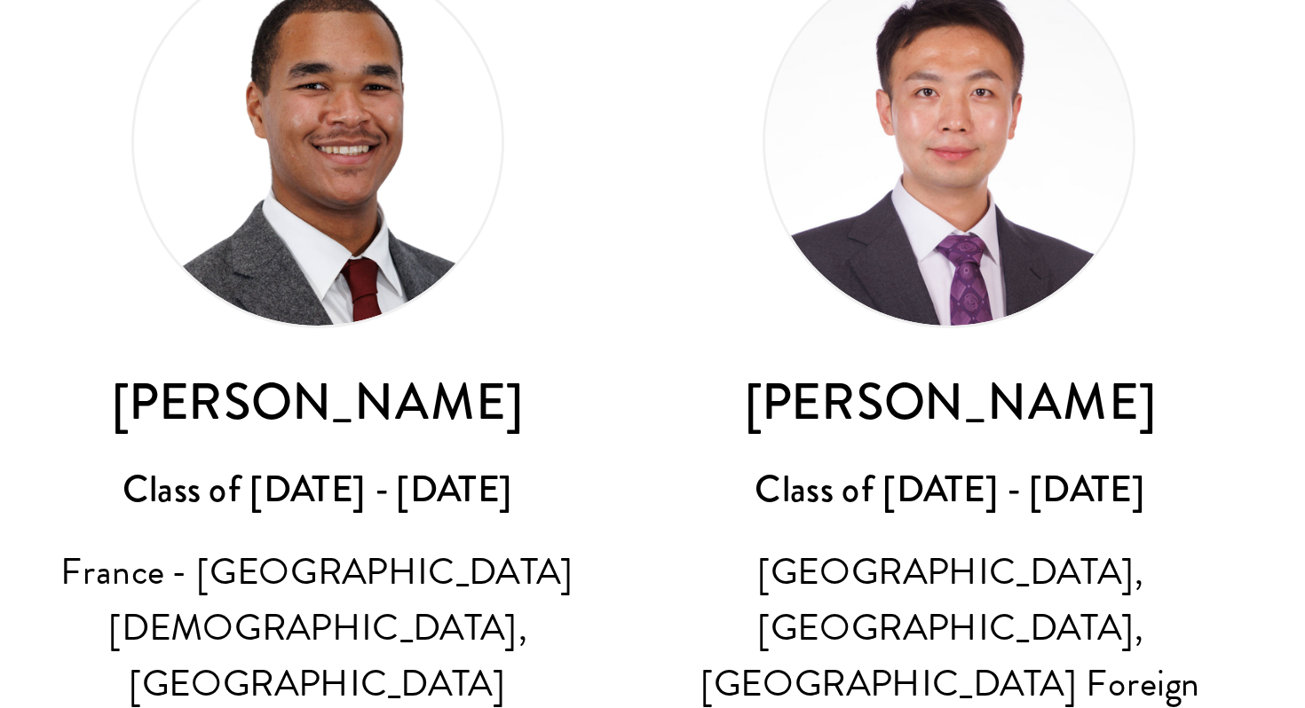
scroll to position [5293, 0]
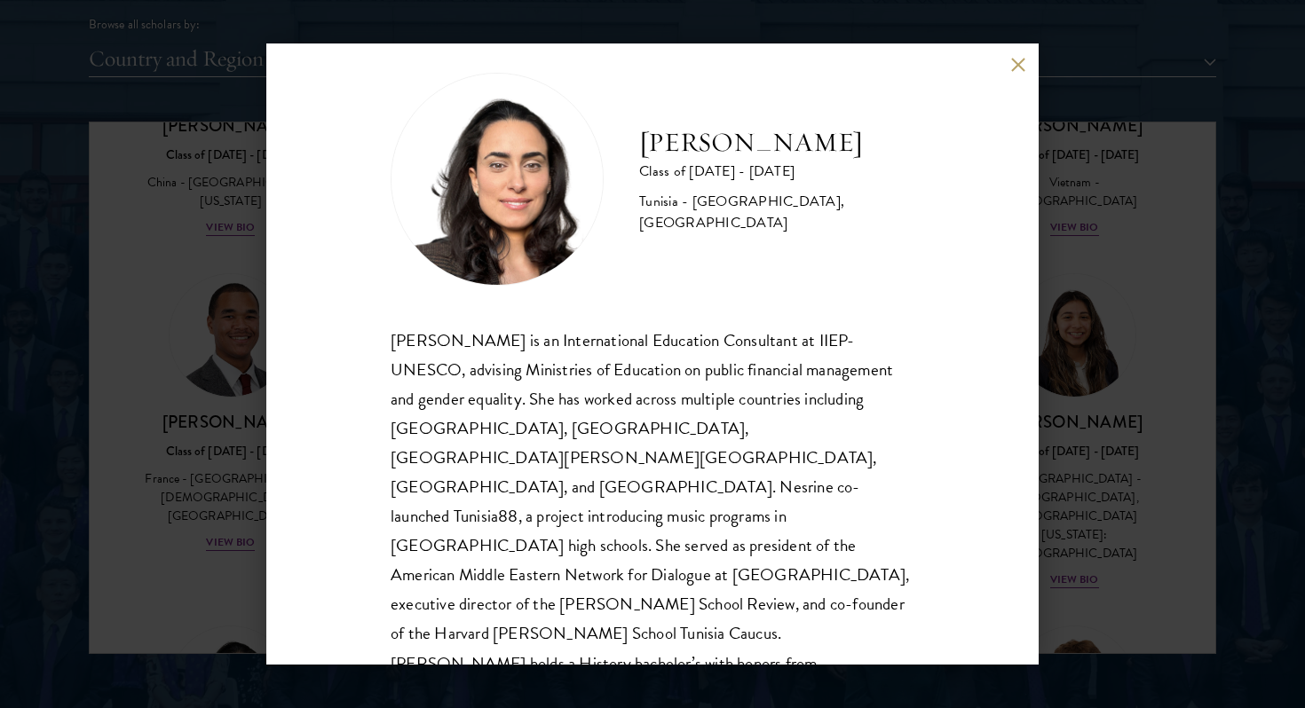
scroll to position [31, 0]
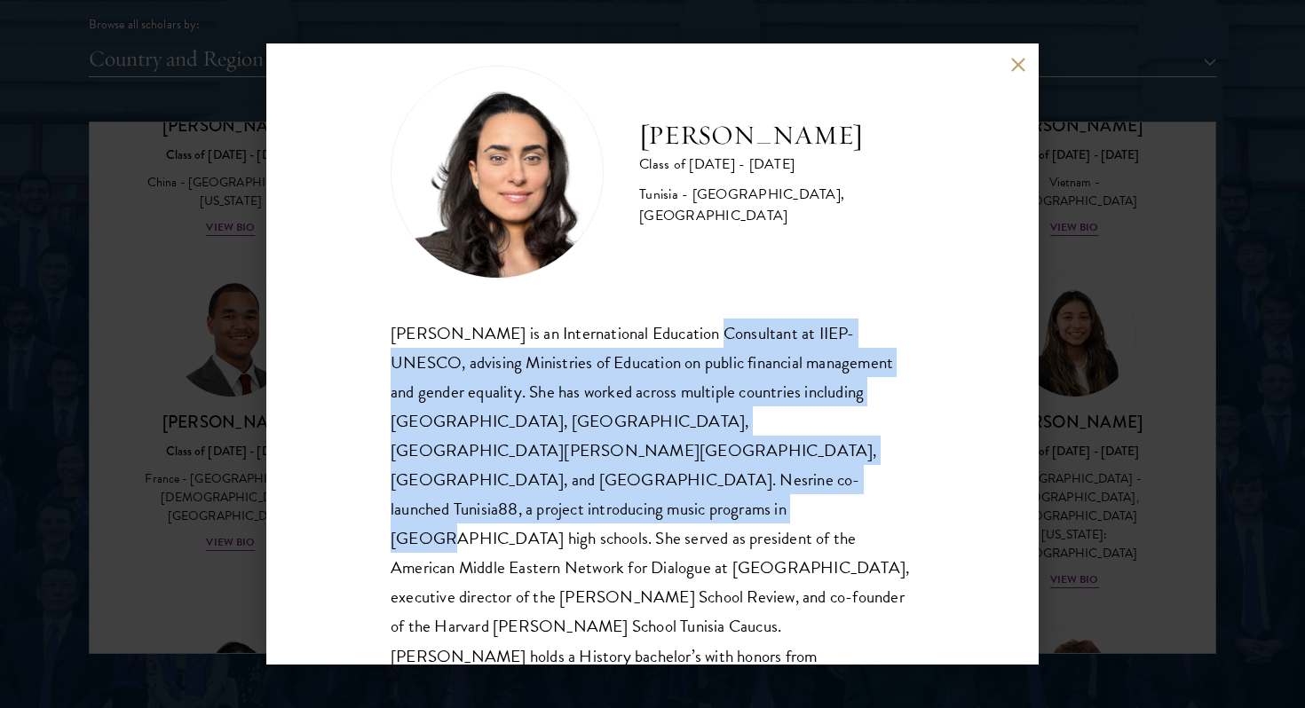
drag, startPoint x: 695, startPoint y: 331, endPoint x: 673, endPoint y: 474, distance: 144.6
click at [673, 474] on div "[PERSON_NAME] is an International Education Consultant at IIEP-UNESCO, advising…" at bounding box center [652, 539] width 524 height 440
click at [648, 455] on div "[PERSON_NAME] is an International Education Consultant at IIEP-UNESCO, advising…" at bounding box center [652, 539] width 524 height 440
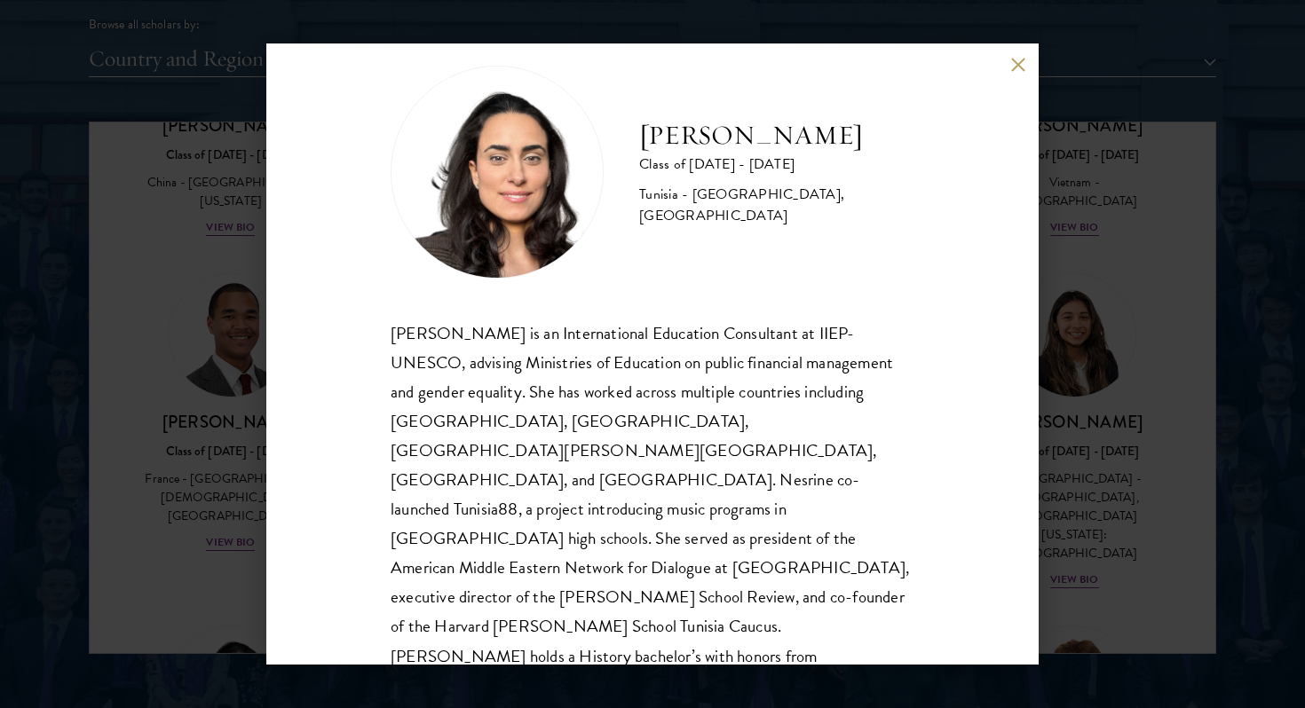
click at [1141, 294] on div "[PERSON_NAME] Class of [DATE] - [DATE] [GEOGRAPHIC_DATA] - [GEOGRAPHIC_DATA], […" at bounding box center [652, 354] width 1305 height 708
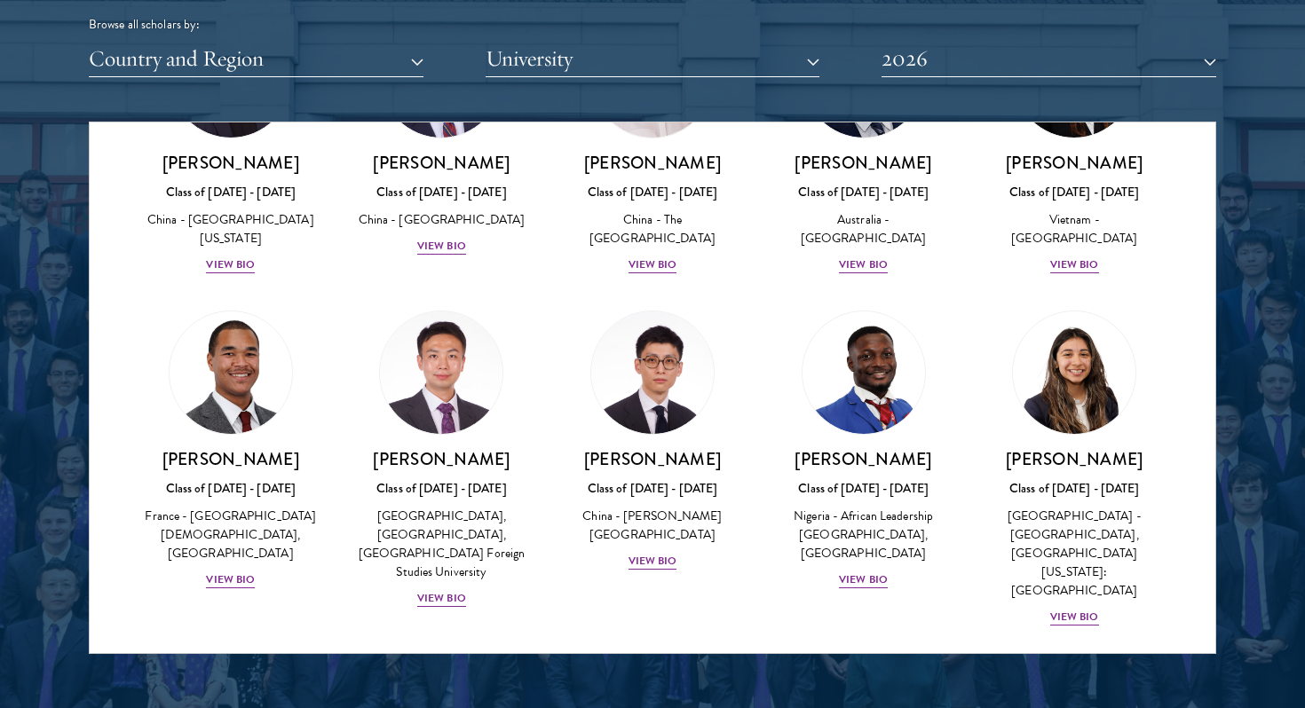
scroll to position [5254, 0]
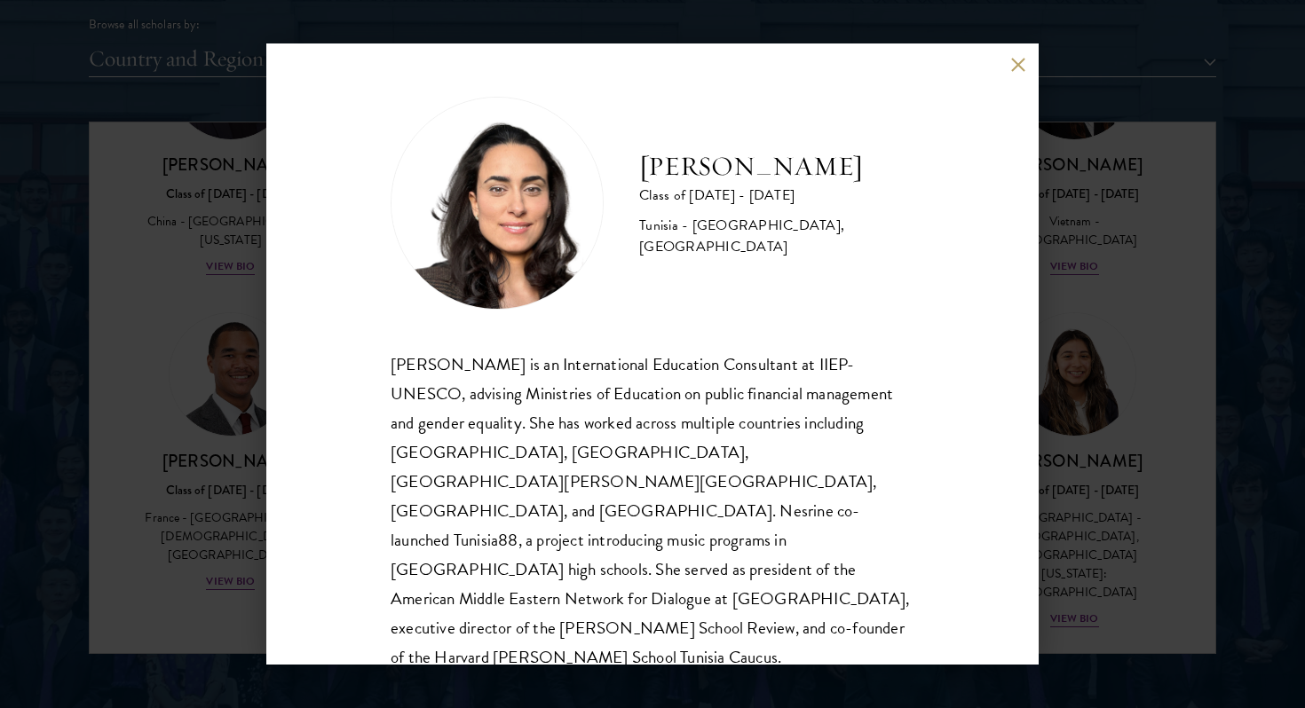
scroll to position [31, 0]
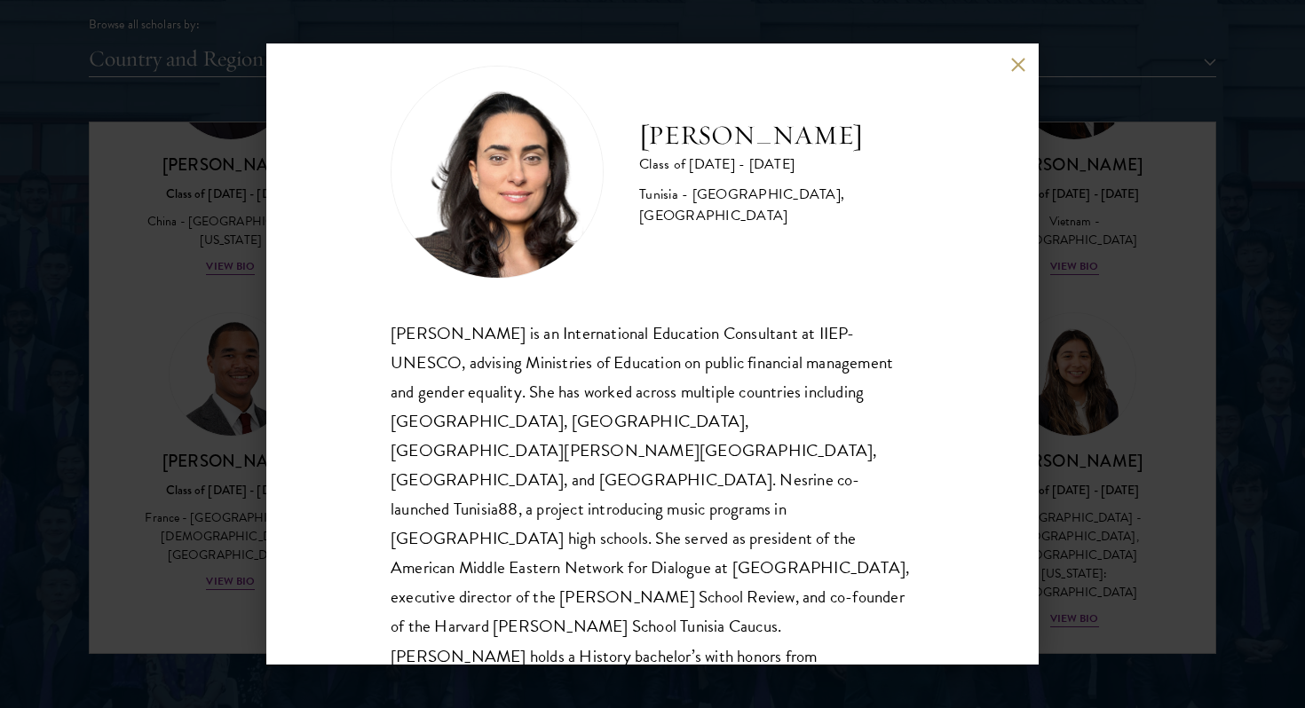
click at [1178, 406] on div "[PERSON_NAME] Class of [DATE] - [DATE] [GEOGRAPHIC_DATA] - [GEOGRAPHIC_DATA], […" at bounding box center [652, 354] width 1305 height 708
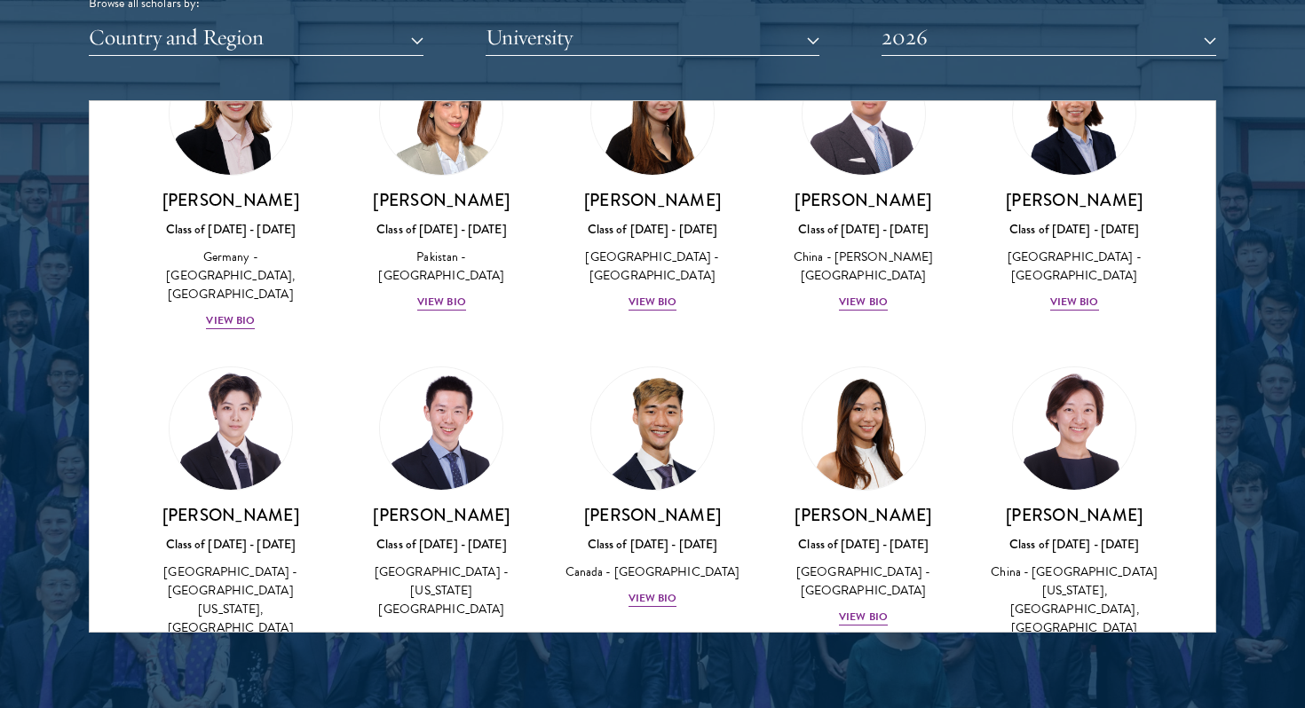
scroll to position [4562, 0]
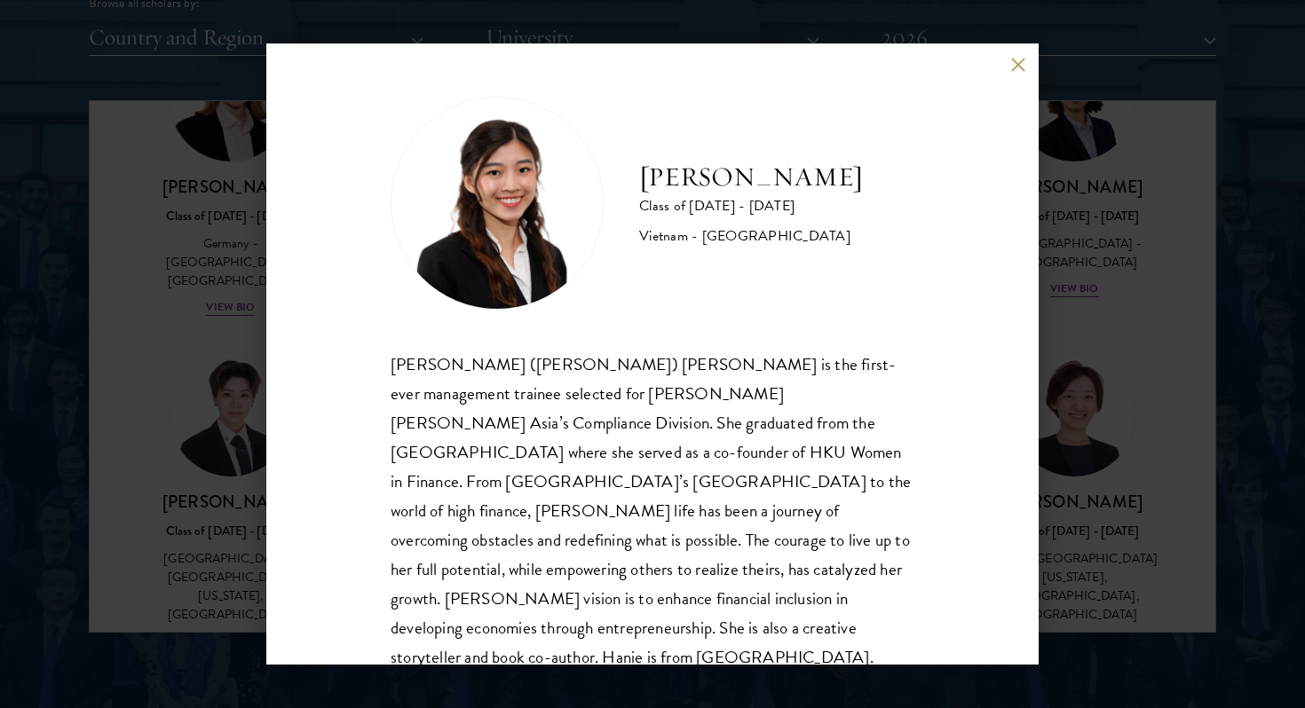
scroll to position [2, 0]
click at [1213, 276] on div "[PERSON_NAME] Class of [DATE] - [DATE] [GEOGRAPHIC_DATA] - [GEOGRAPHIC_DATA] [P…" at bounding box center [652, 354] width 1305 height 708
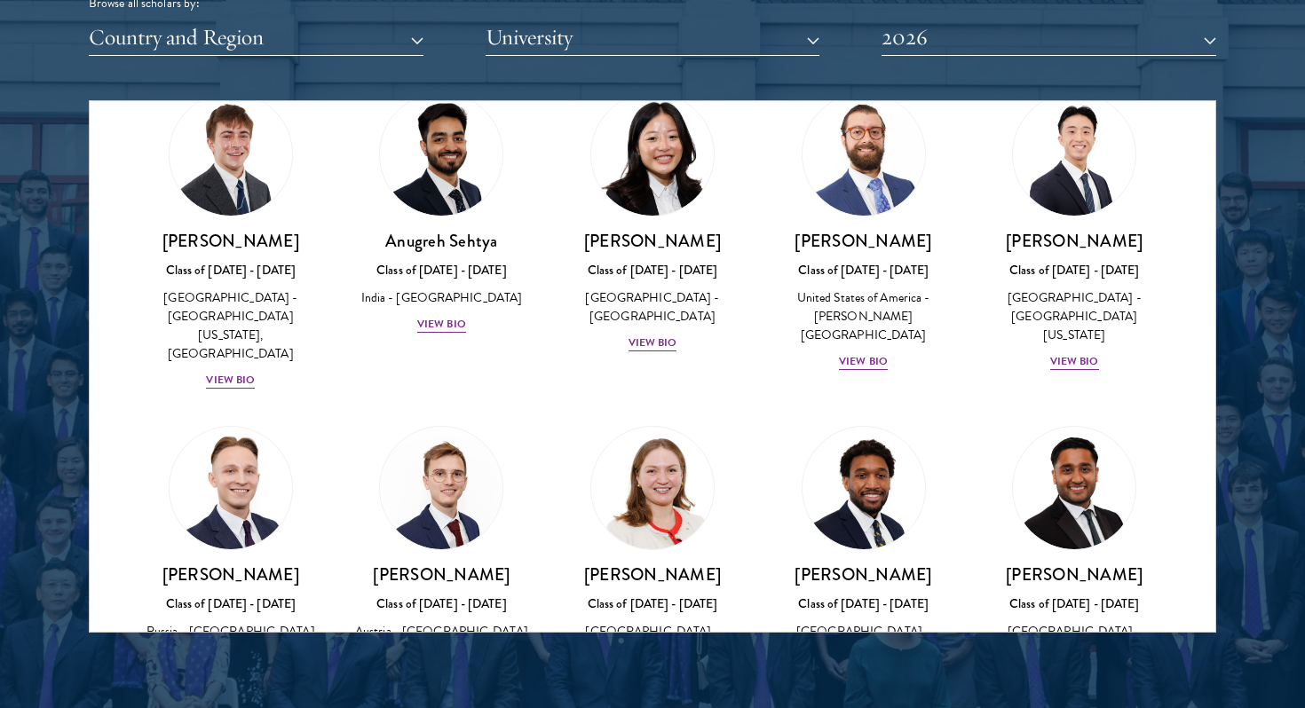
scroll to position [7448, 0]
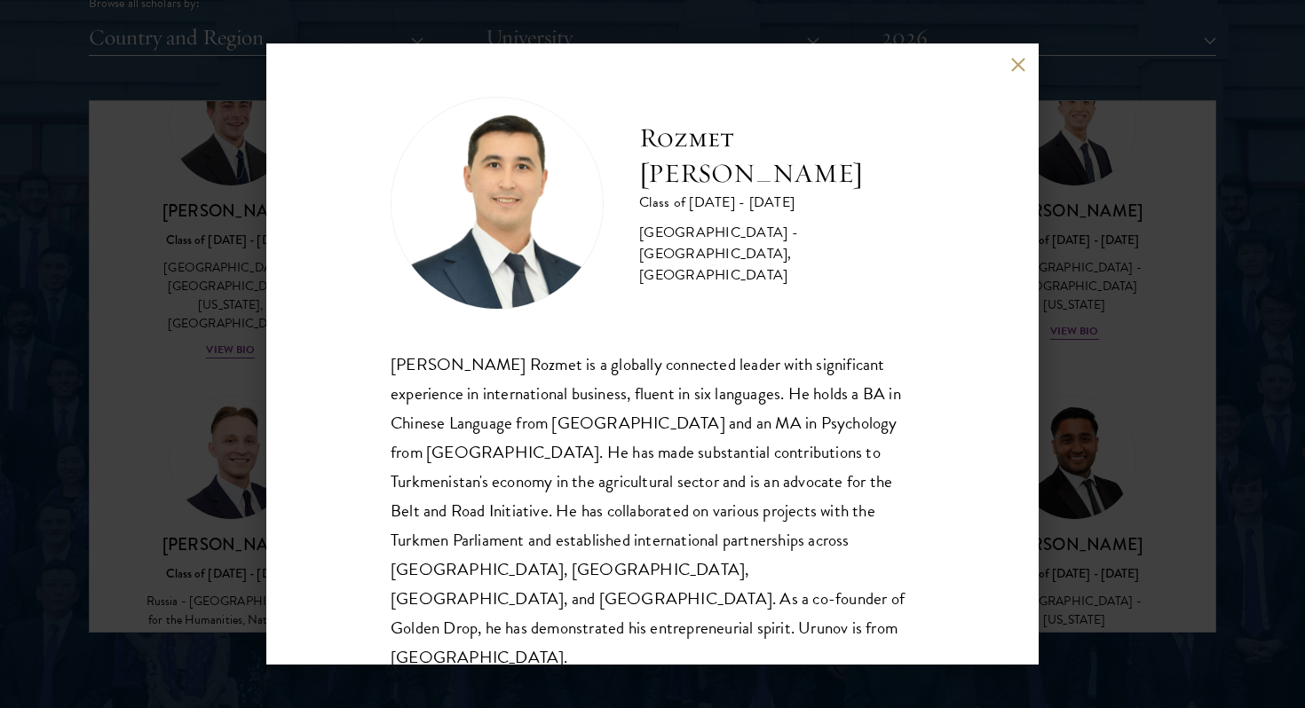
scroll to position [2, 0]
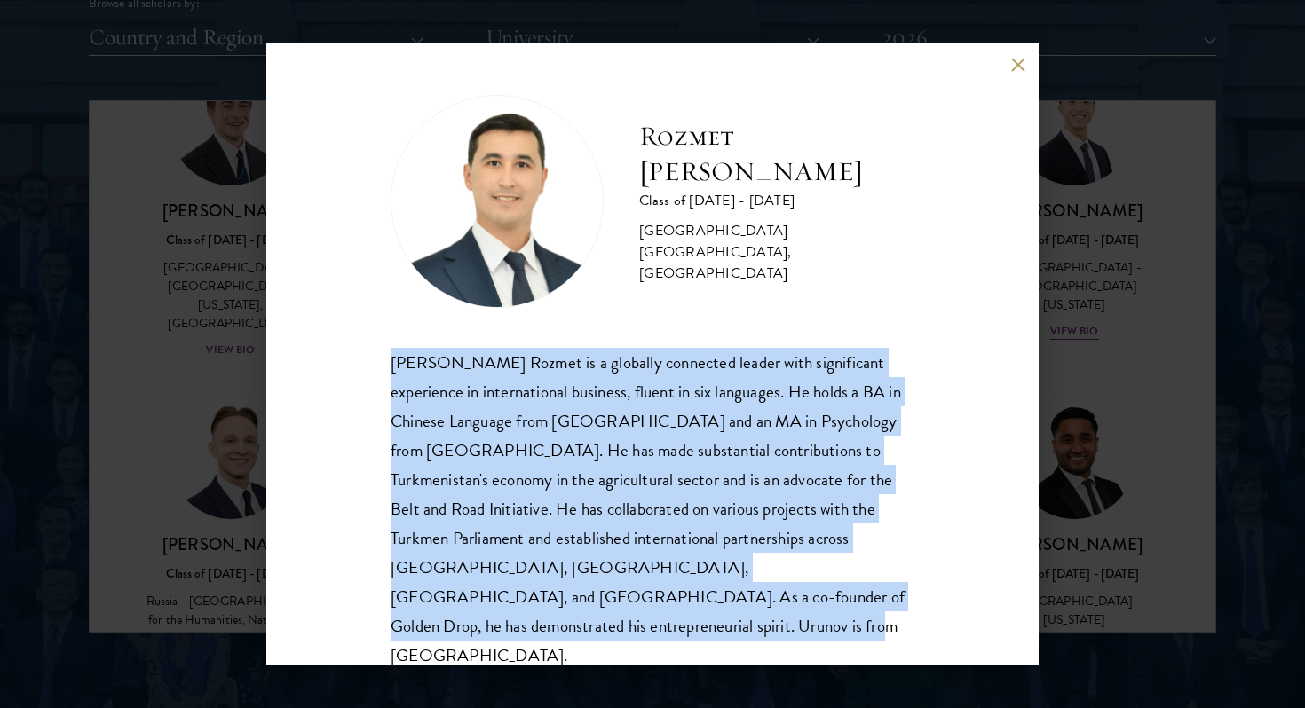
drag, startPoint x: 393, startPoint y: 358, endPoint x: 912, endPoint y: 593, distance: 570.0
click at [912, 592] on div "[PERSON_NAME] Rozmet is a globally connected leader with significant experience…" at bounding box center [652, 509] width 524 height 323
copy div "[PERSON_NAME] Rozmet is a globally connected leader with significant experience…"
click at [1017, 67] on button at bounding box center [1017, 64] width 15 height 15
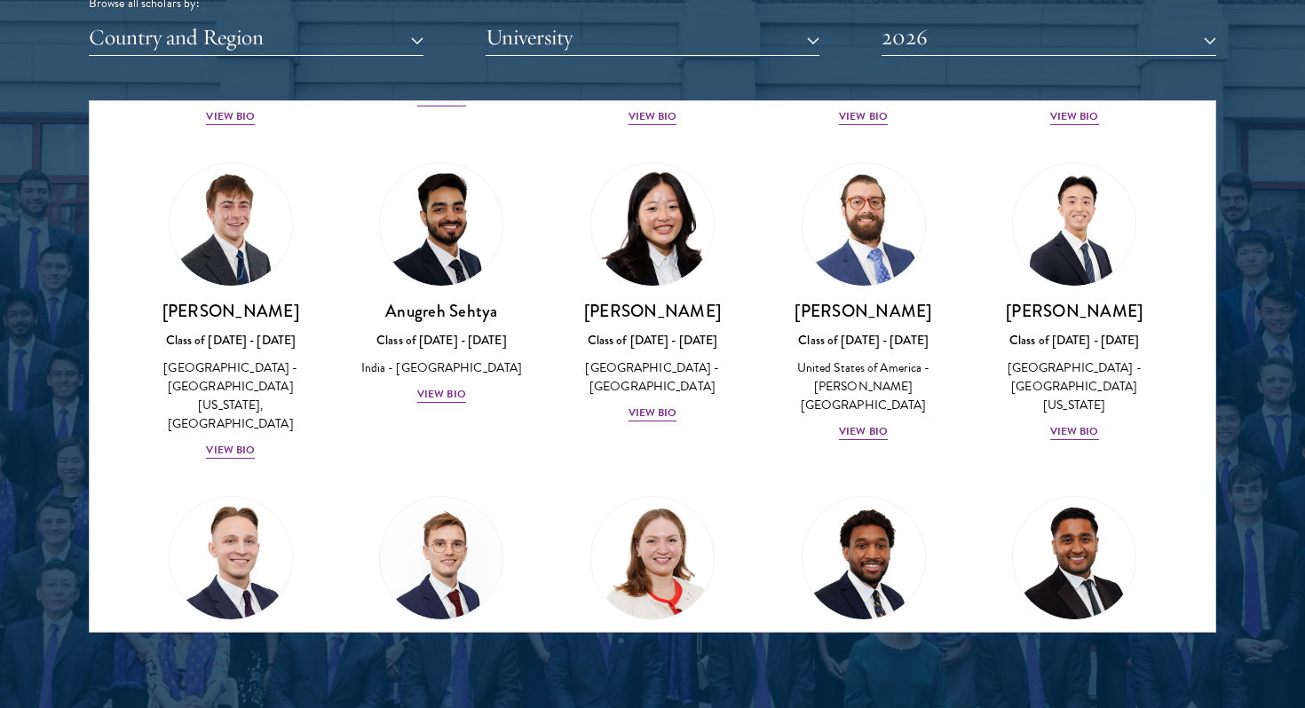
scroll to position [7320, 0]
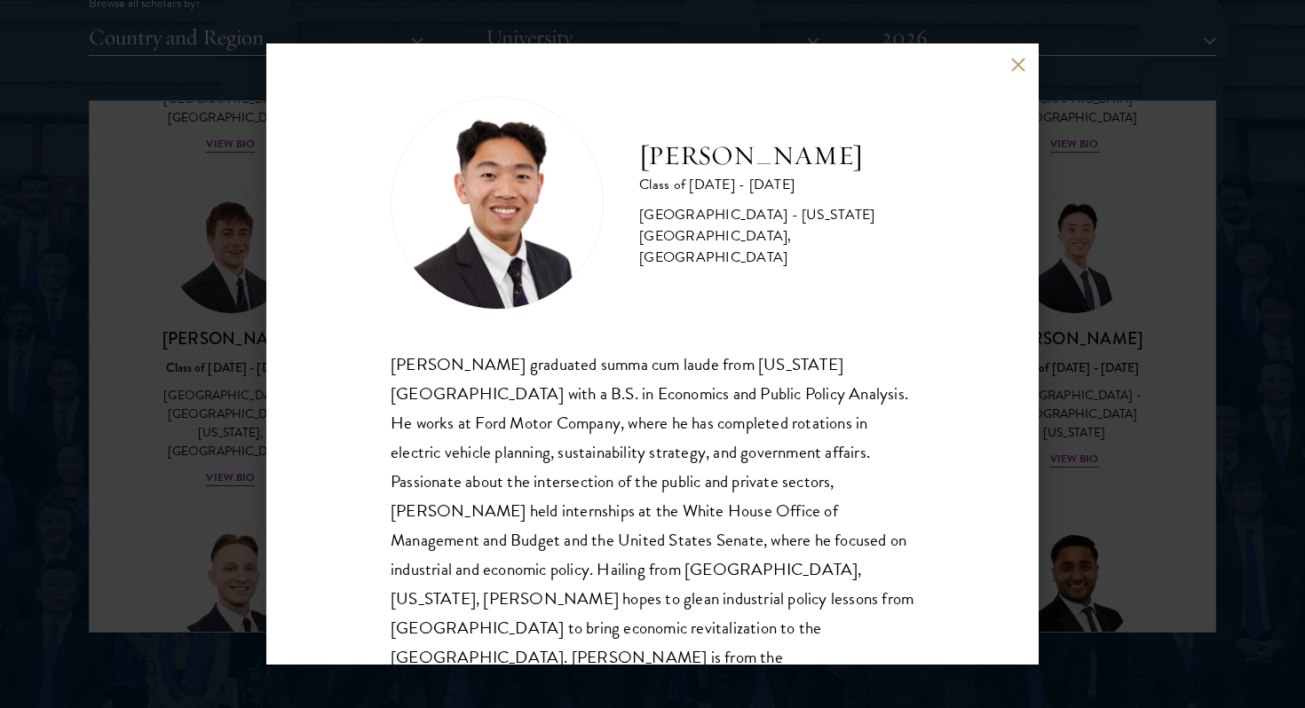
scroll to position [2, 0]
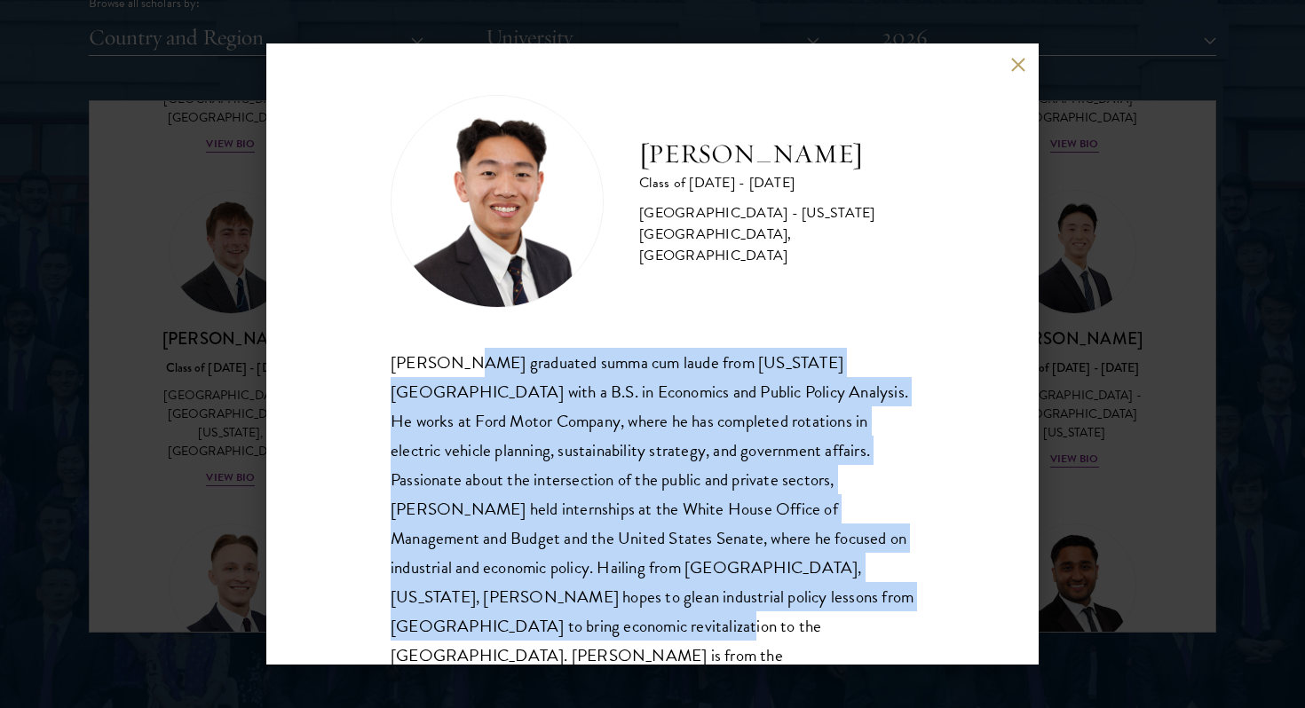
drag, startPoint x: 451, startPoint y: 369, endPoint x: 753, endPoint y: 599, distance: 380.0
click at [753, 599] on div "[PERSON_NAME] graduated summa cum laude from [US_STATE][GEOGRAPHIC_DATA] with a…" at bounding box center [652, 524] width 524 height 352
click at [530, 372] on div "[PERSON_NAME] graduated summa cum laude from [US_STATE][GEOGRAPHIC_DATA] with a…" at bounding box center [652, 524] width 524 height 352
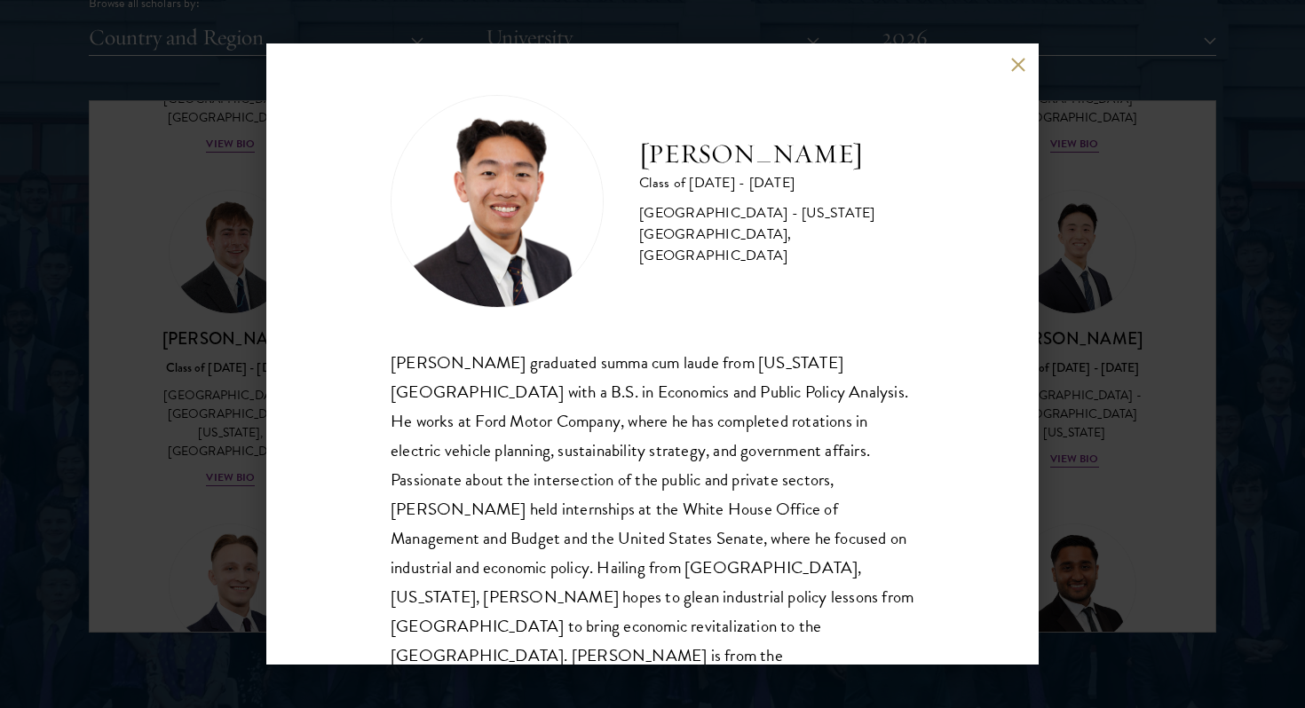
click at [217, 372] on div "[PERSON_NAME] Class of [DATE] - [DATE] [GEOGRAPHIC_DATA] - [US_STATE][GEOGRAPHI…" at bounding box center [652, 354] width 1305 height 708
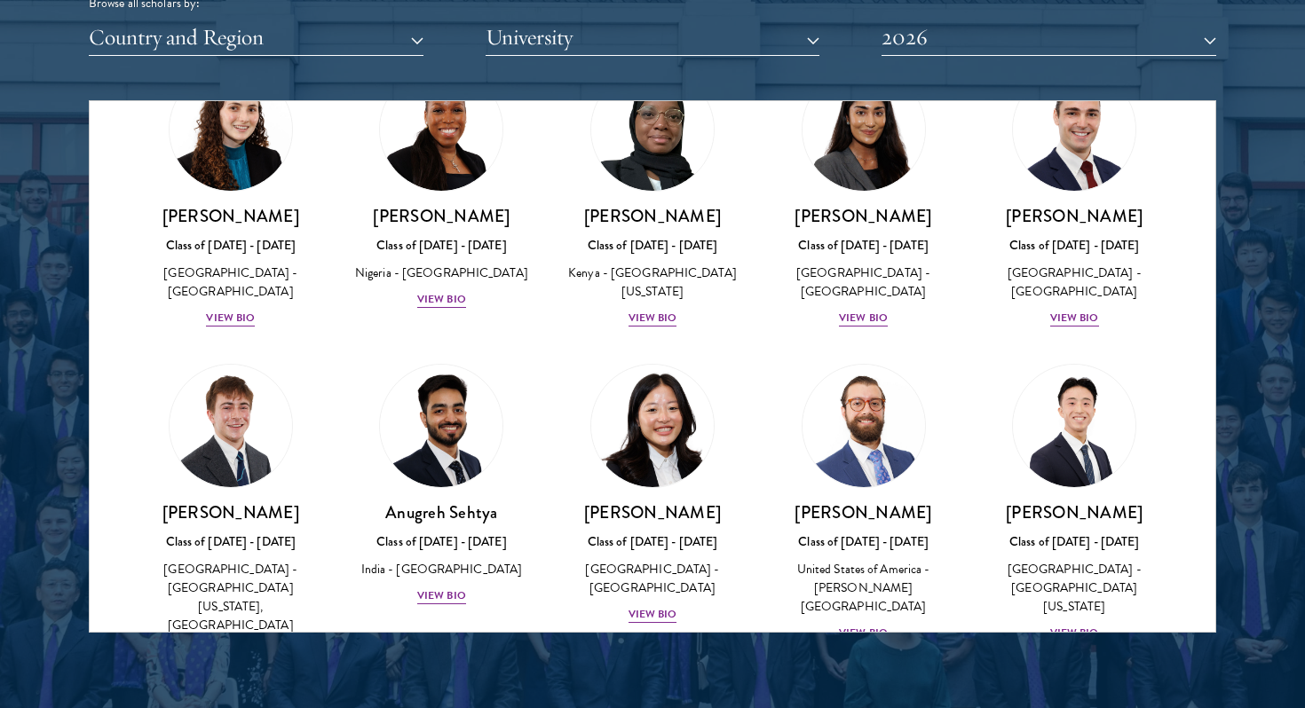
scroll to position [7139, 0]
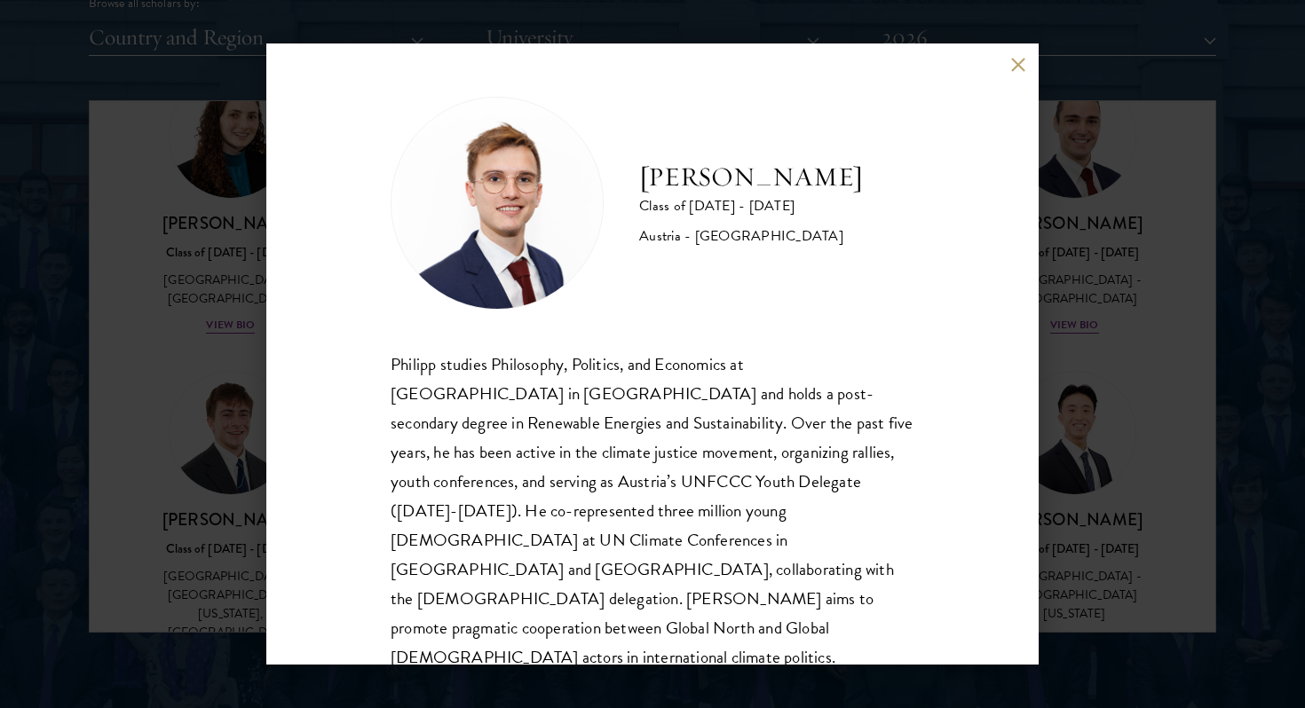
scroll to position [2, 0]
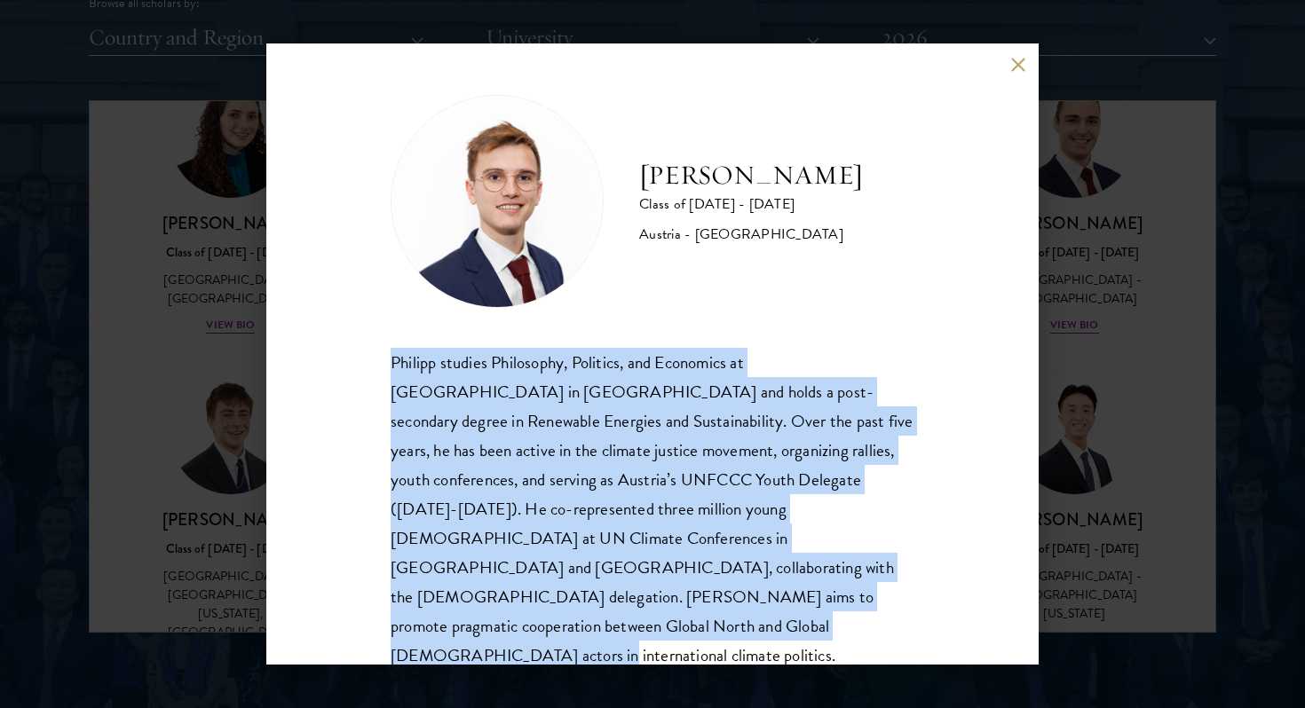
drag, startPoint x: 389, startPoint y: 368, endPoint x: 932, endPoint y: 630, distance: 603.0
click at [932, 630] on div "[PERSON_NAME] Class of [DATE] - [DATE] [GEOGRAPHIC_DATA] - [GEOGRAPHIC_DATA] [P…" at bounding box center [652, 353] width 772 height 621
copy div "Philipp studies Philosophy, Politics, and Economics at [GEOGRAPHIC_DATA] in [GE…"
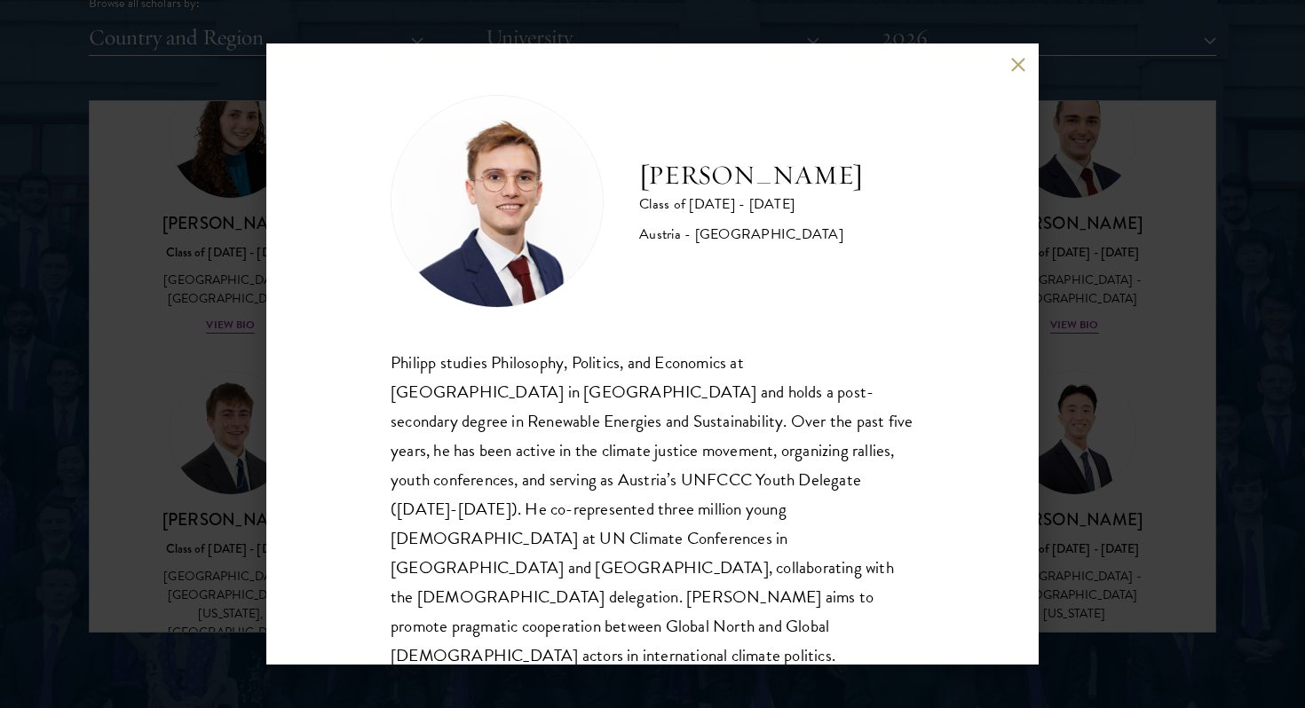
click at [1108, 314] on div "[PERSON_NAME] Class of [DATE] - [DATE] [GEOGRAPHIC_DATA] - [GEOGRAPHIC_DATA] [P…" at bounding box center [652, 354] width 1305 height 708
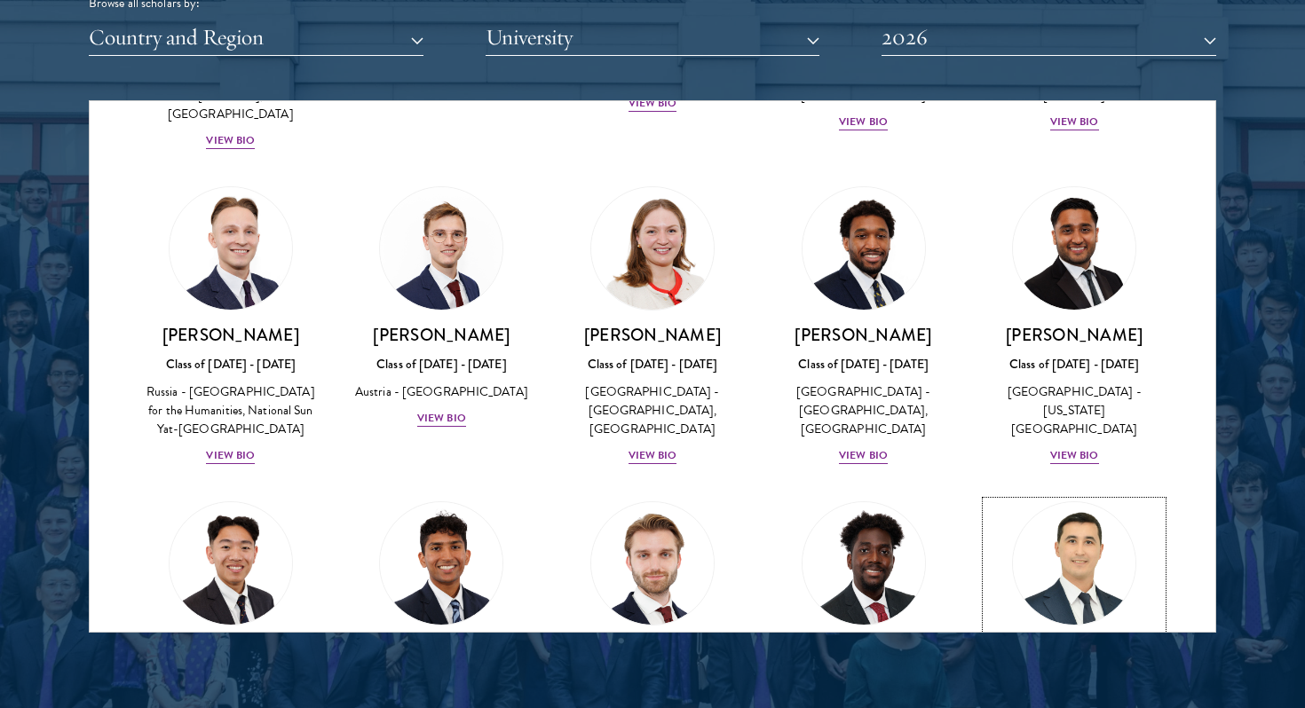
scroll to position [7659, 0]
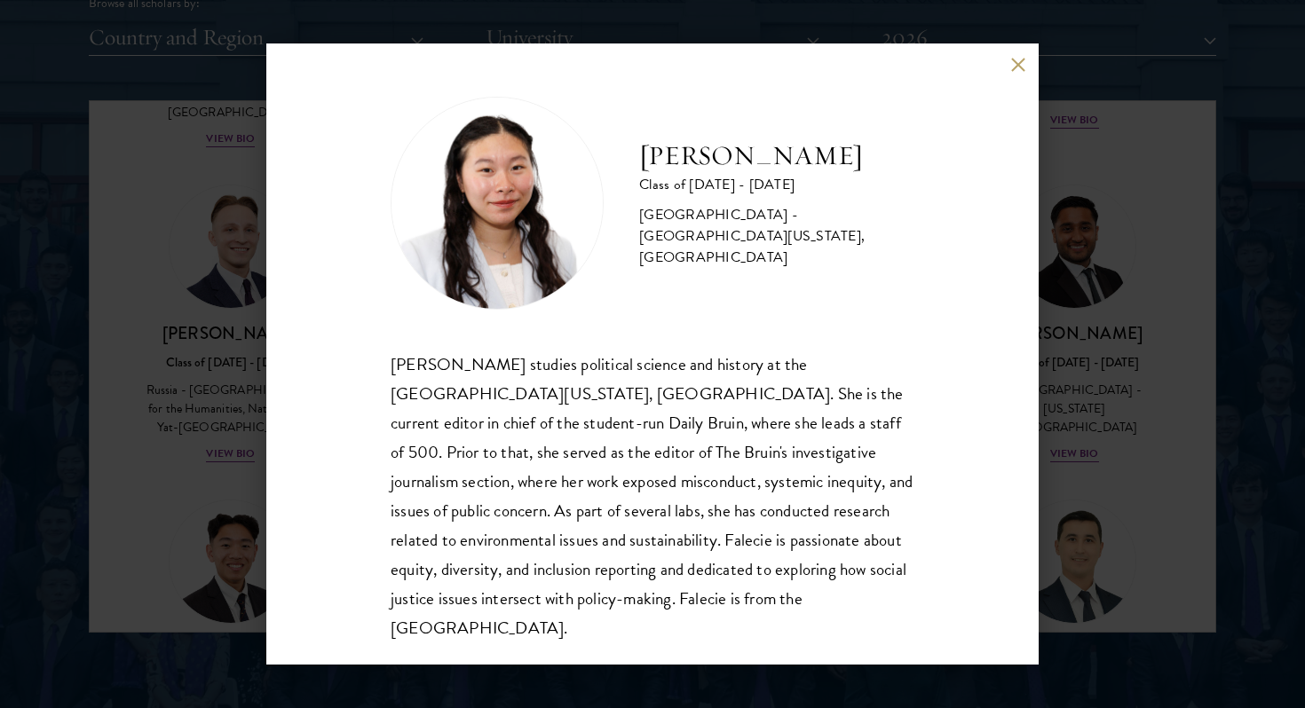
scroll to position [2, 0]
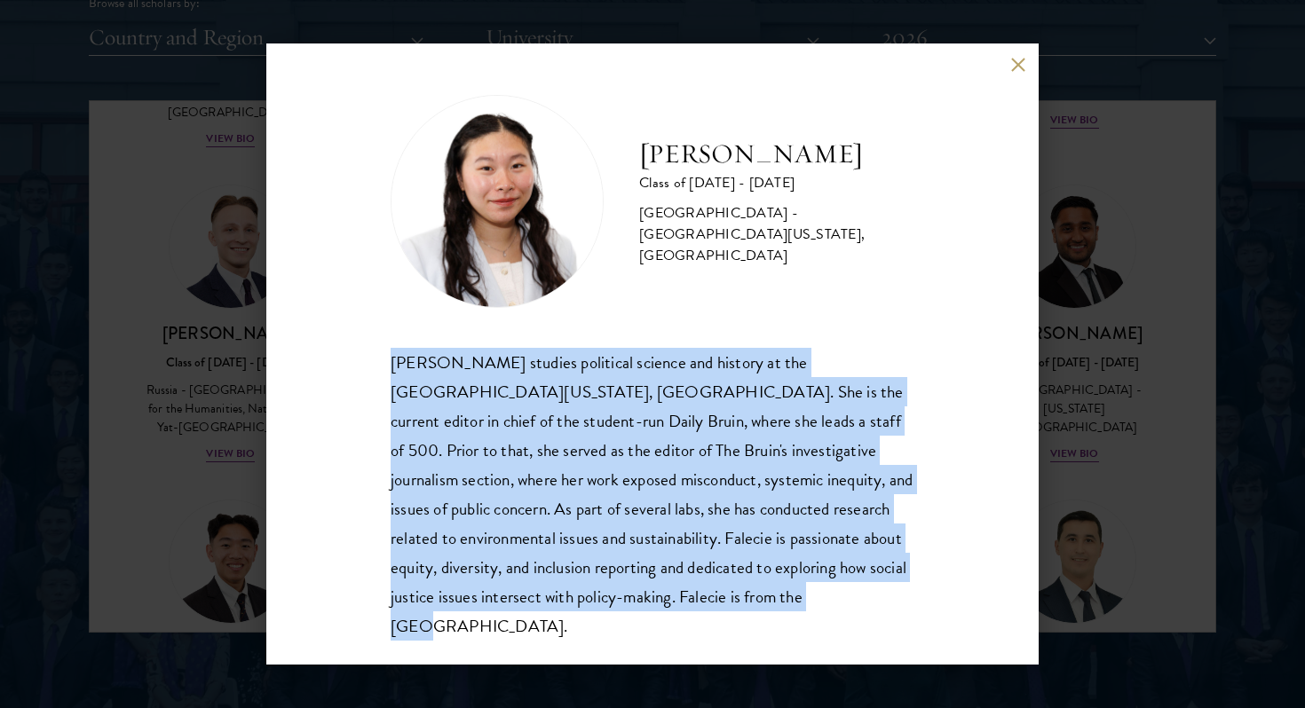
drag, startPoint x: 719, startPoint y: 592, endPoint x: 370, endPoint y: 355, distance: 421.7
click at [370, 355] on div "[PERSON_NAME] Class of [DATE] - [DATE] [GEOGRAPHIC_DATA] - [GEOGRAPHIC_DATA][US…" at bounding box center [652, 353] width 772 height 621
copy div "[PERSON_NAME] studies political science and history at the [GEOGRAPHIC_DATA][US…"
